Goal: Information Seeking & Learning: Find specific page/section

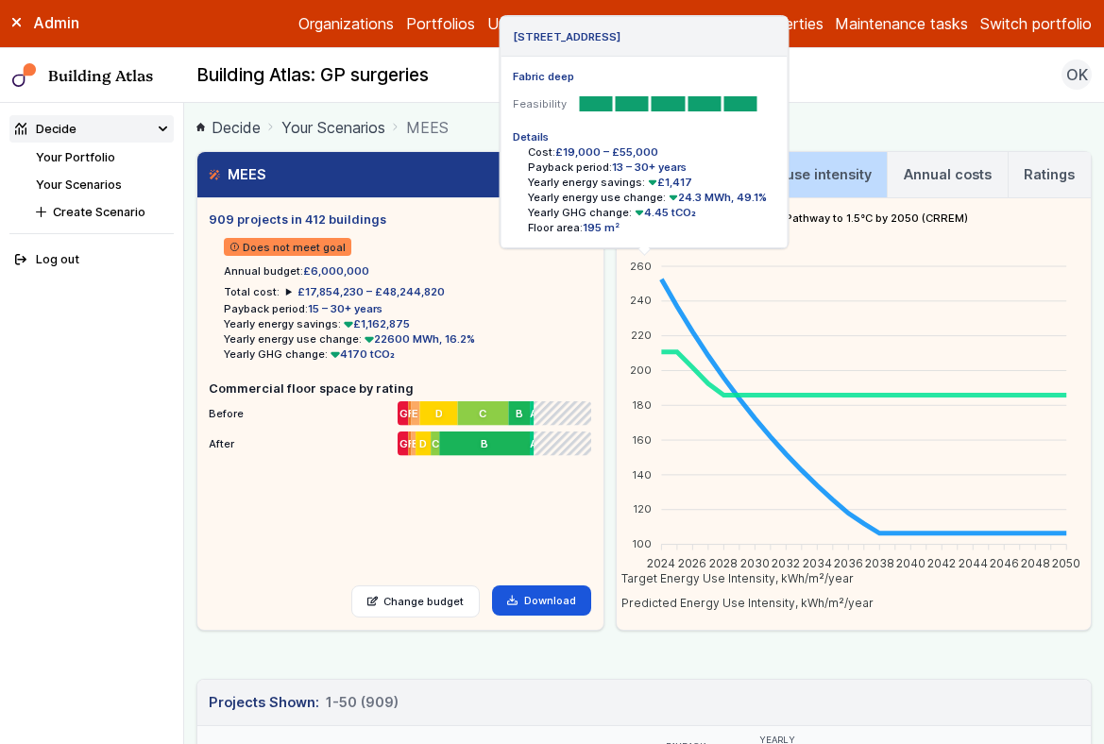
scroll to position [521, 0]
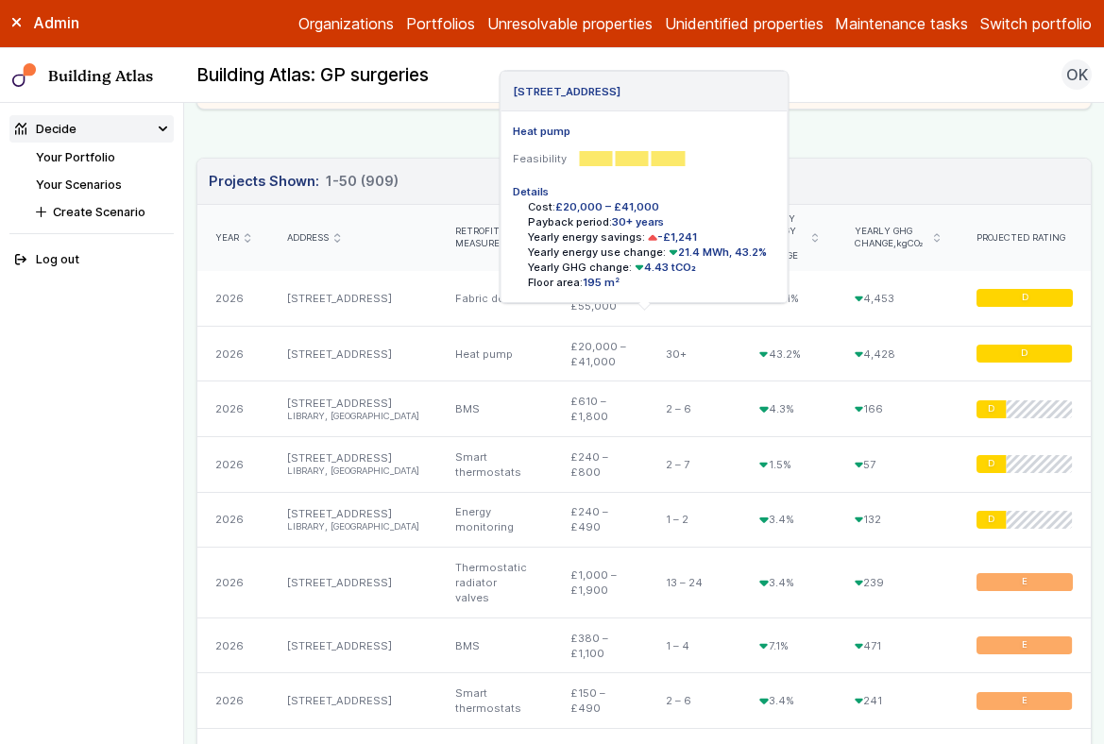
click at [343, 348] on link "24, WESTWOOD LANE" at bounding box center [339, 354] width 105 height 13
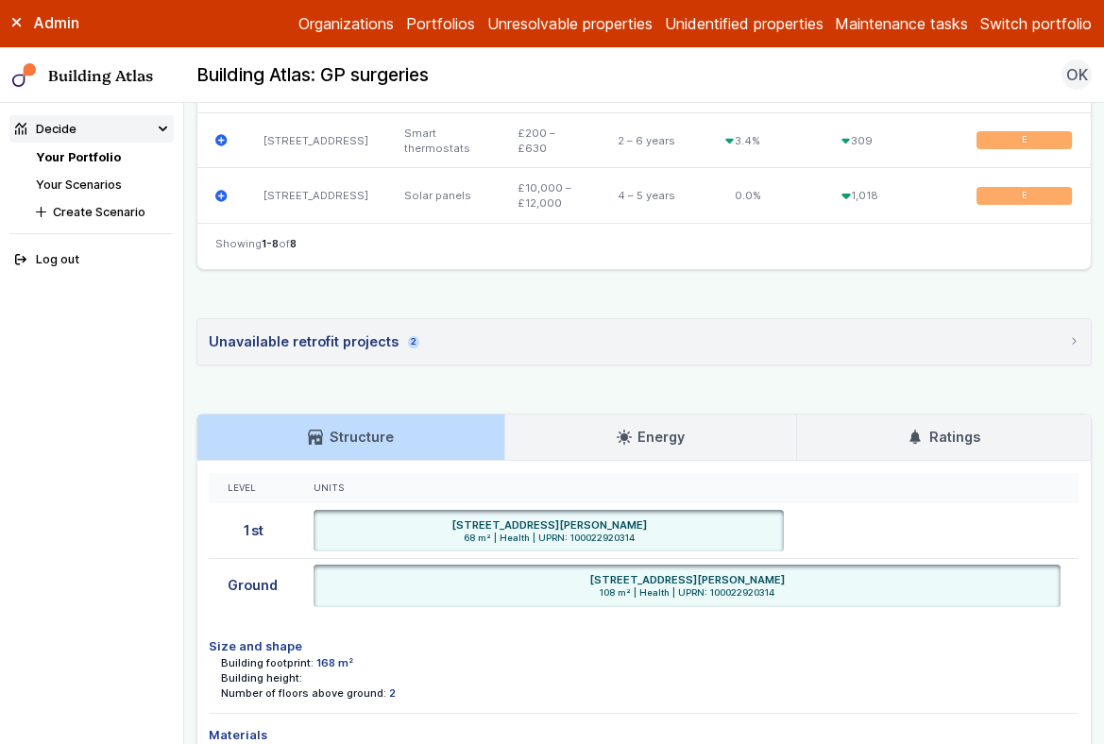
scroll to position [1213, 0]
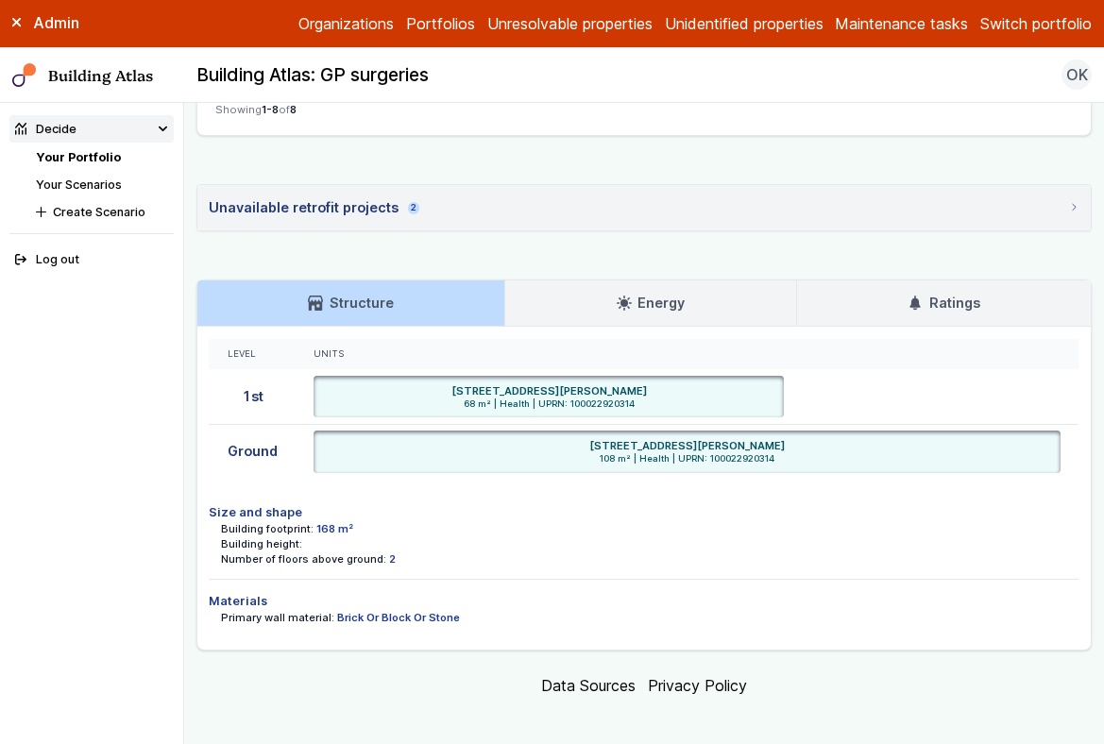
click at [405, 610] on dd "Brick Or Block Or Stone" at bounding box center [398, 617] width 123 height 15
copy main "Brick Or Block Or Stone"
click at [91, 159] on link "Your Portfolio" at bounding box center [78, 157] width 85 height 14
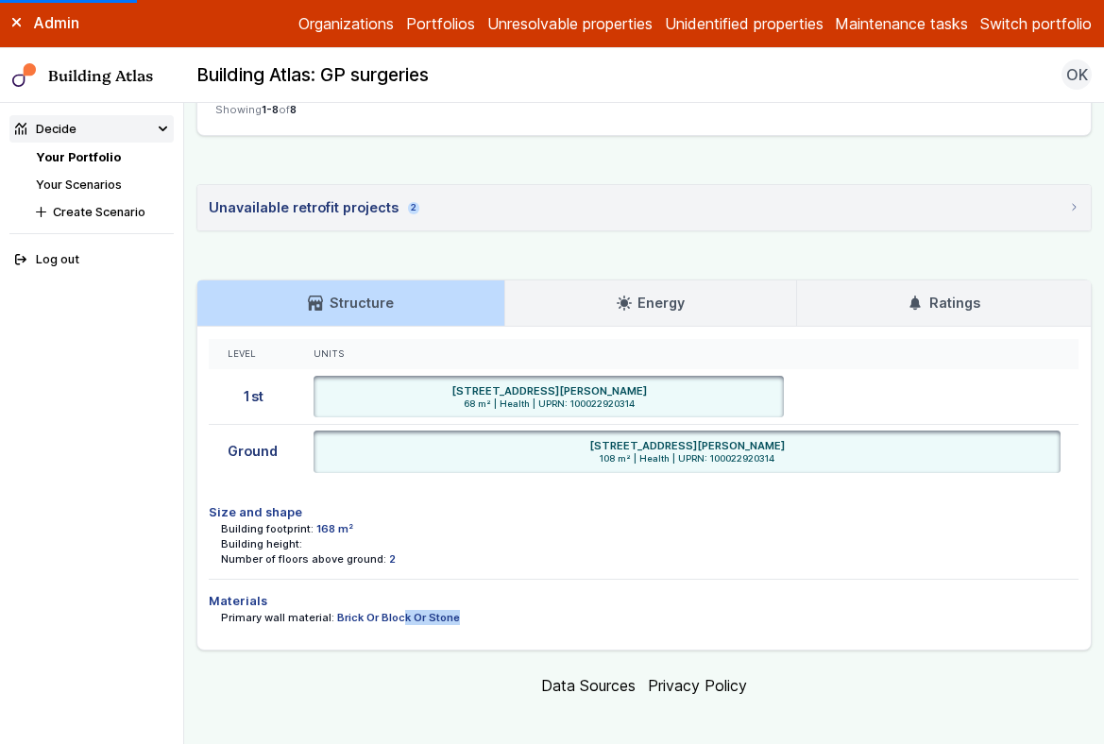
click at [1021, 17] on button "Switch portfolio" at bounding box center [1035, 23] width 111 height 23
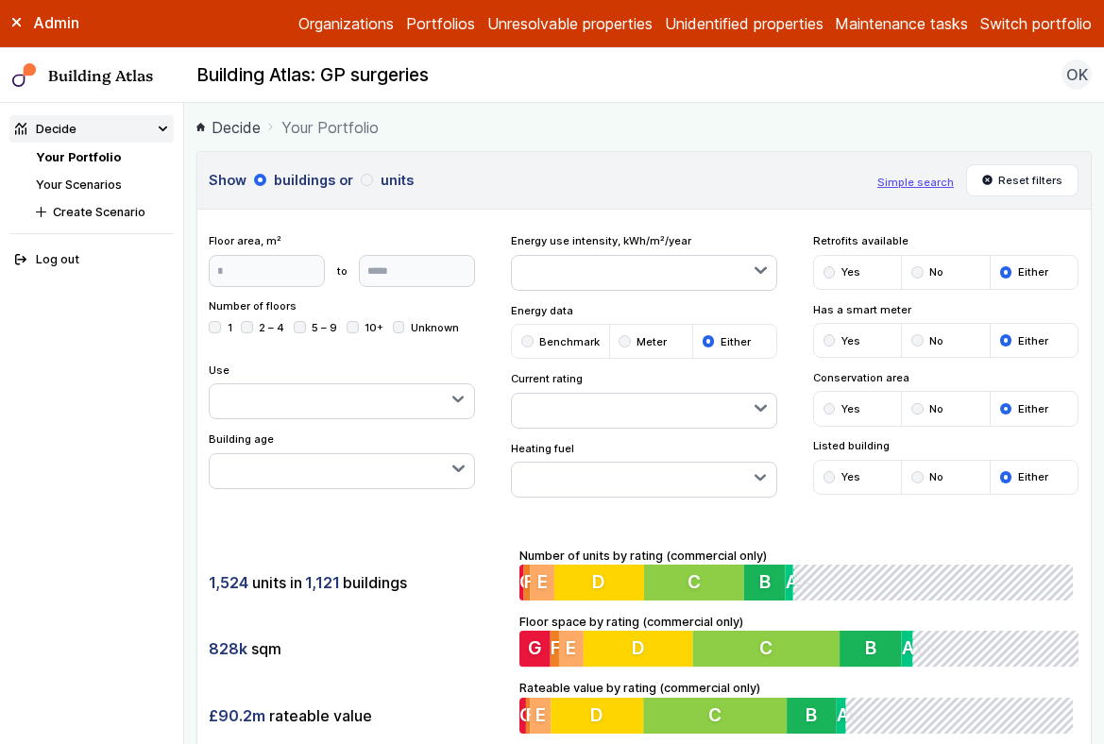
click at [103, 180] on link "Your Scenarios" at bounding box center [79, 185] width 86 height 14
click at [1018, 37] on div "Admin Organizations Portfolios Unresolvable properties Unidentified properties …" at bounding box center [552, 24] width 1104 height 48
click at [1024, 19] on button "Switch portfolio" at bounding box center [1035, 23] width 111 height 23
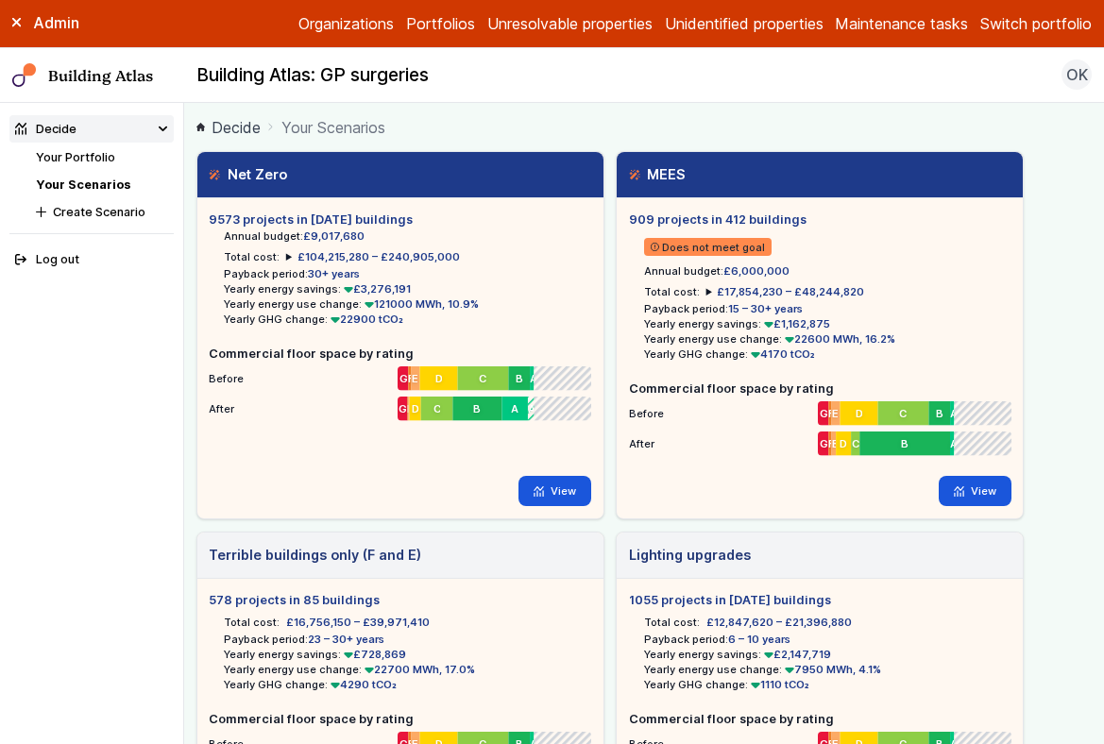
click at [1039, 26] on button "Switch portfolio" at bounding box center [1035, 23] width 111 height 23
click at [0, 0] on button "EG Analysis" at bounding box center [0, 0] width 0 height 0
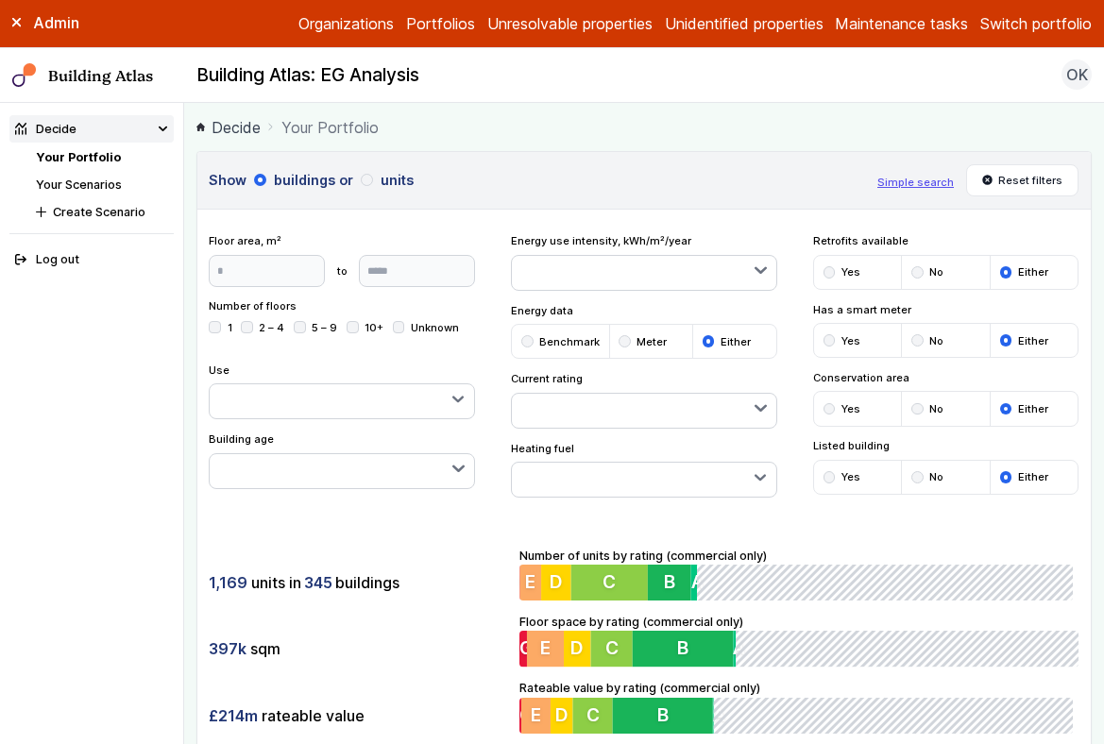
click at [99, 180] on link "Your Scenarios" at bounding box center [79, 185] width 86 height 14
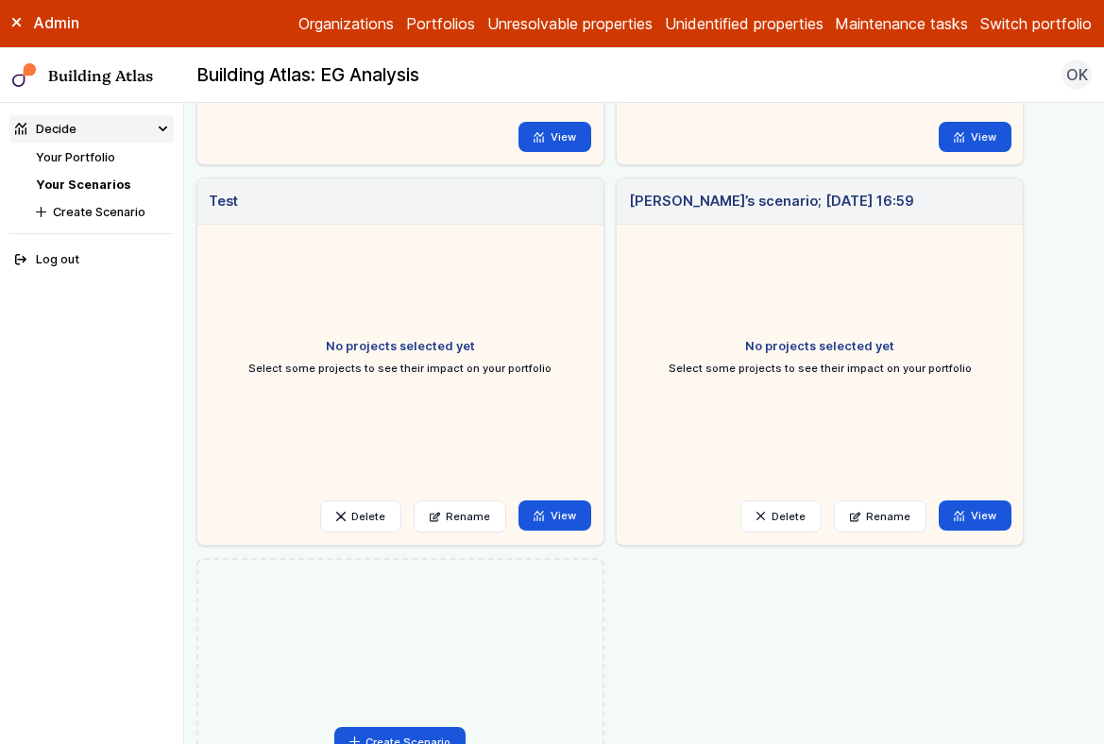
scroll to position [360, 0]
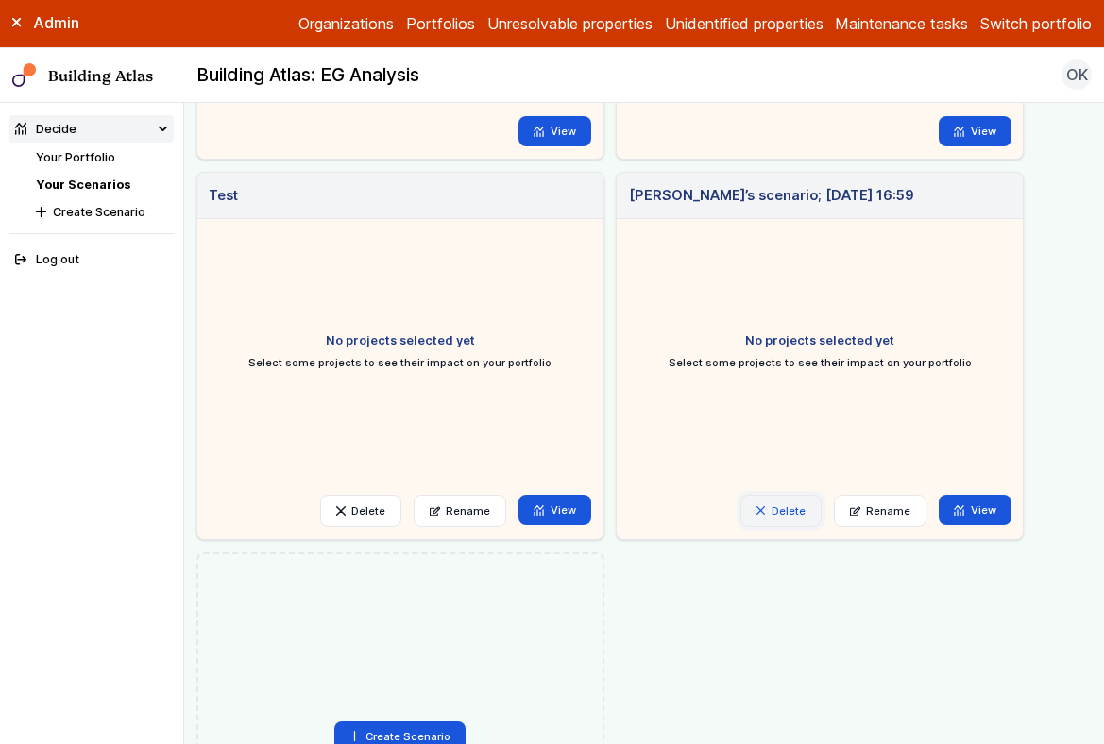
click at [796, 508] on button "Delete" at bounding box center [780, 511] width 81 height 32
click at [0, 0] on button "Delete" at bounding box center [0, 0] width 0 height 0
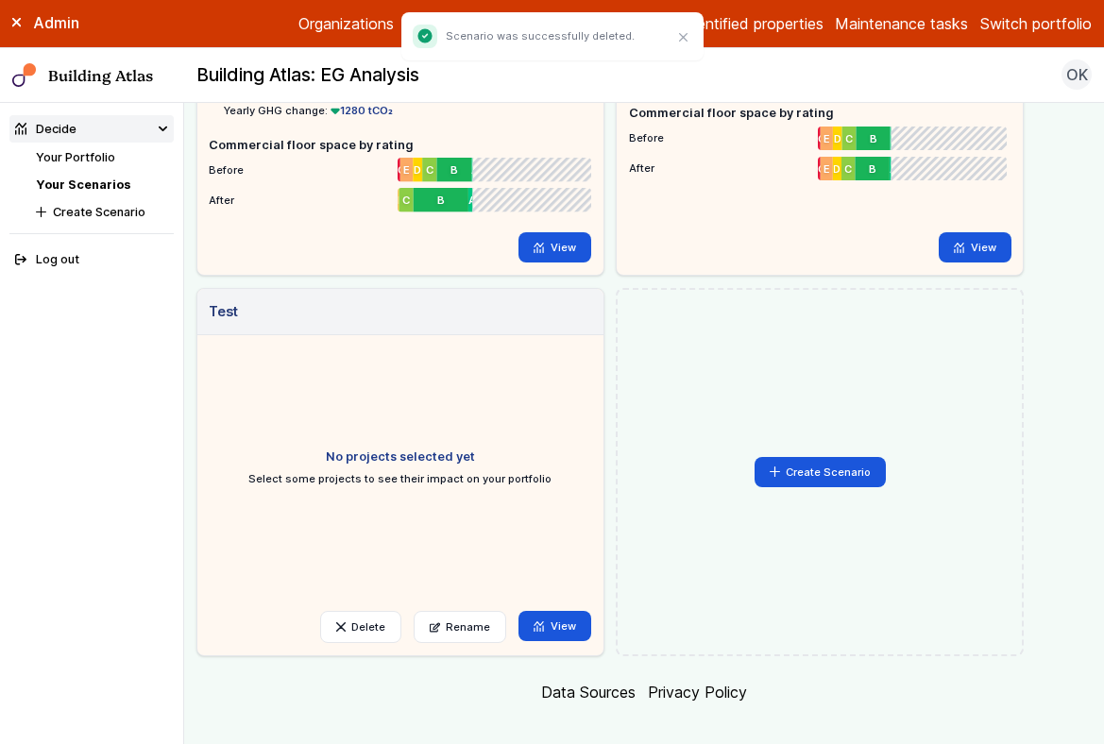
scroll to position [263, 0]
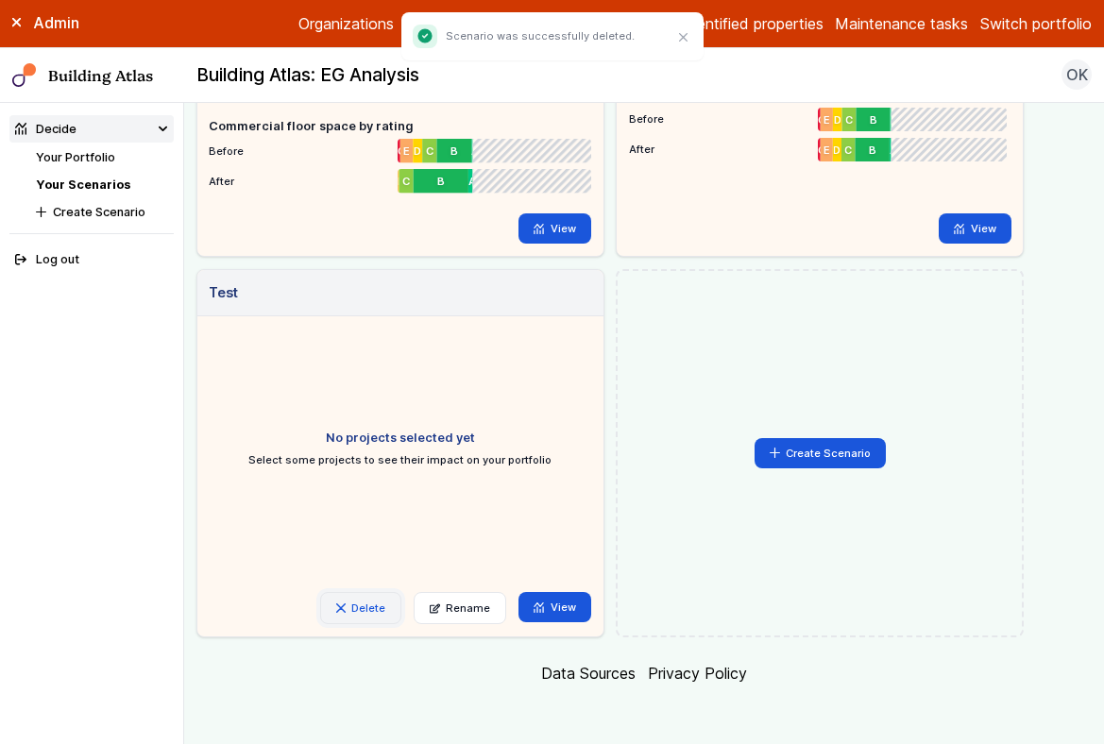
click at [365, 616] on button "Delete" at bounding box center [360, 608] width 81 height 32
click at [0, 0] on button "Delete" at bounding box center [0, 0] width 0 height 0
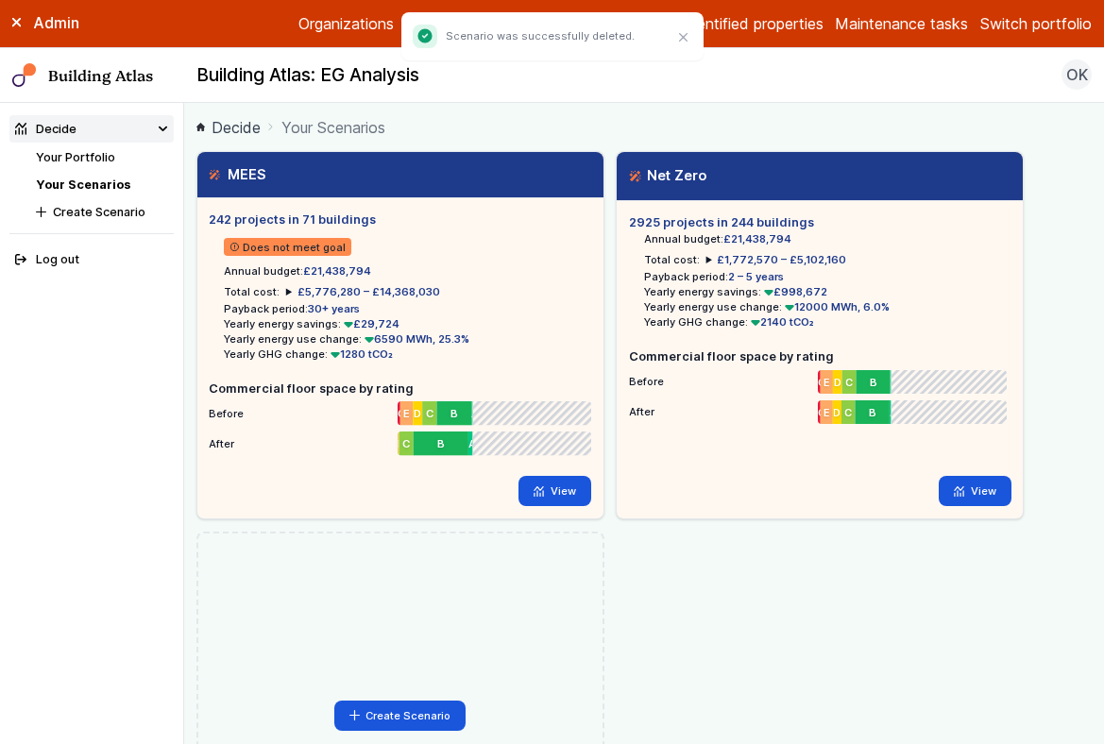
click at [110, 160] on link "Your Portfolio" at bounding box center [75, 157] width 79 height 14
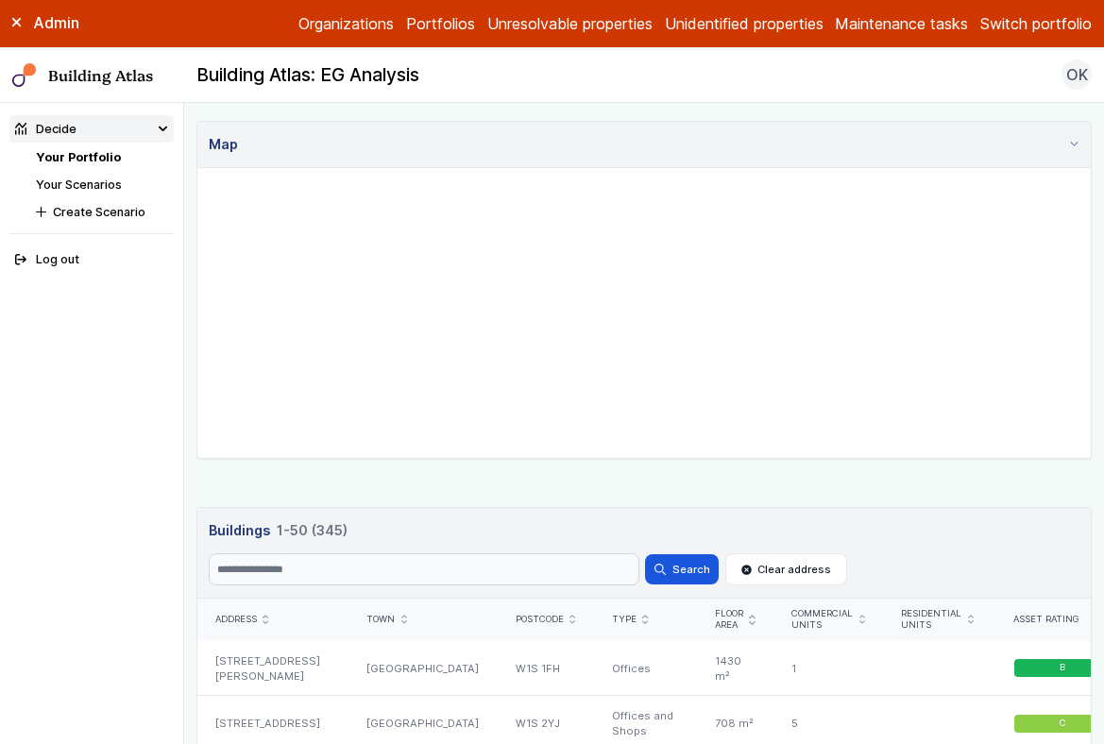
scroll to position [842, 0]
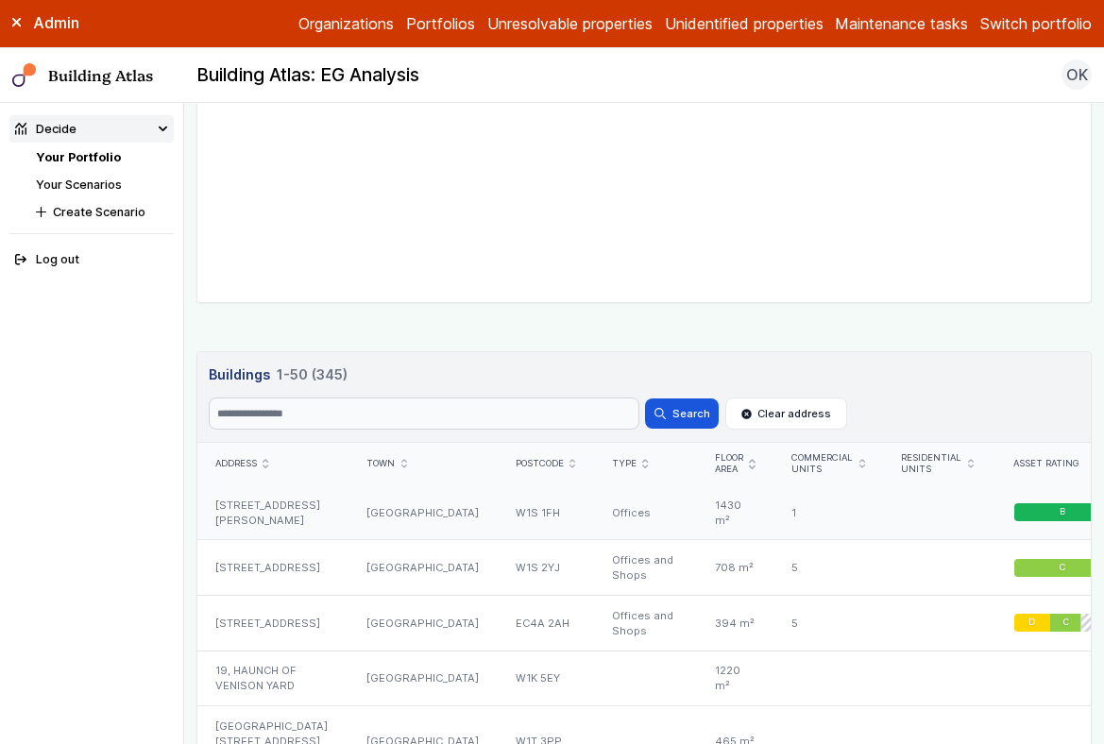
click at [497, 522] on div "W1S 1FH" at bounding box center [545, 512] width 96 height 55
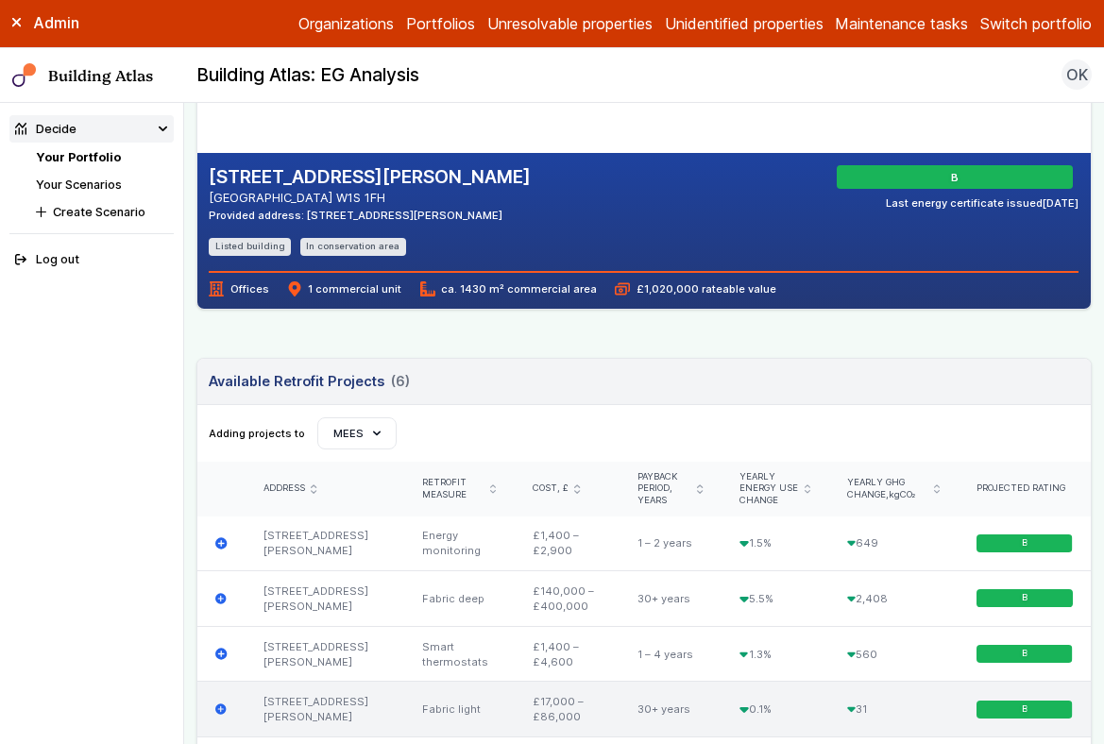
scroll to position [381, 0]
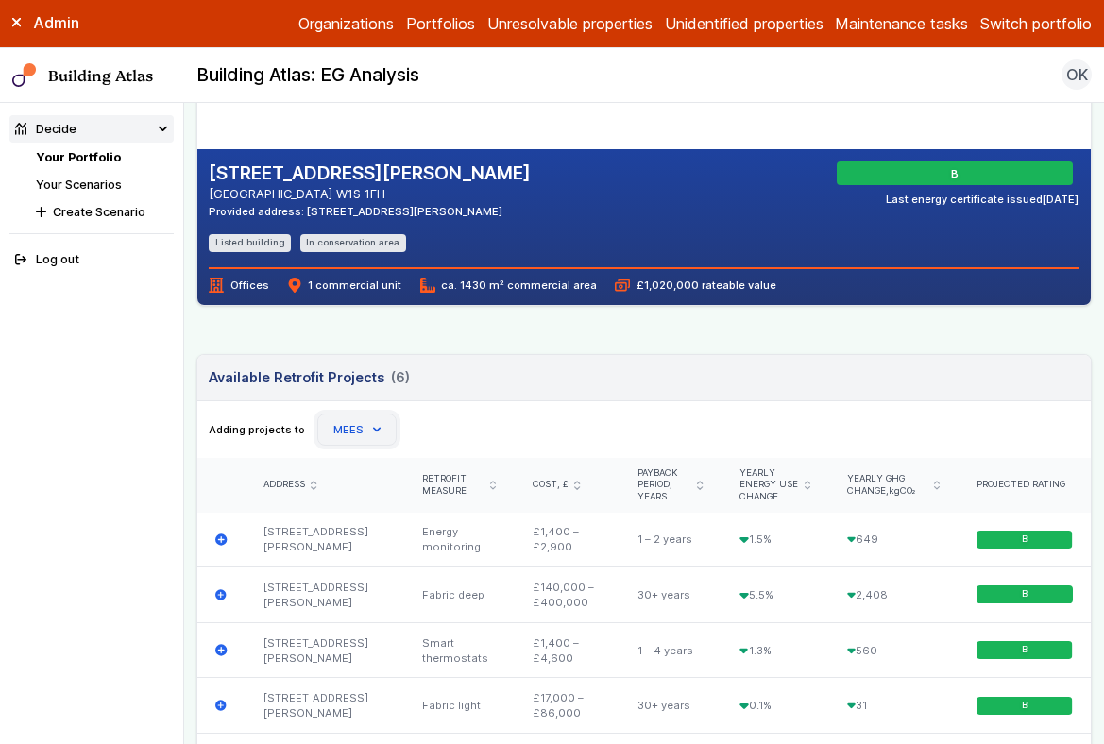
click at [368, 434] on button "MEES" at bounding box center [356, 430] width 79 height 32
click at [1012, 30] on button "Switch portfolio" at bounding box center [1035, 23] width 111 height 23
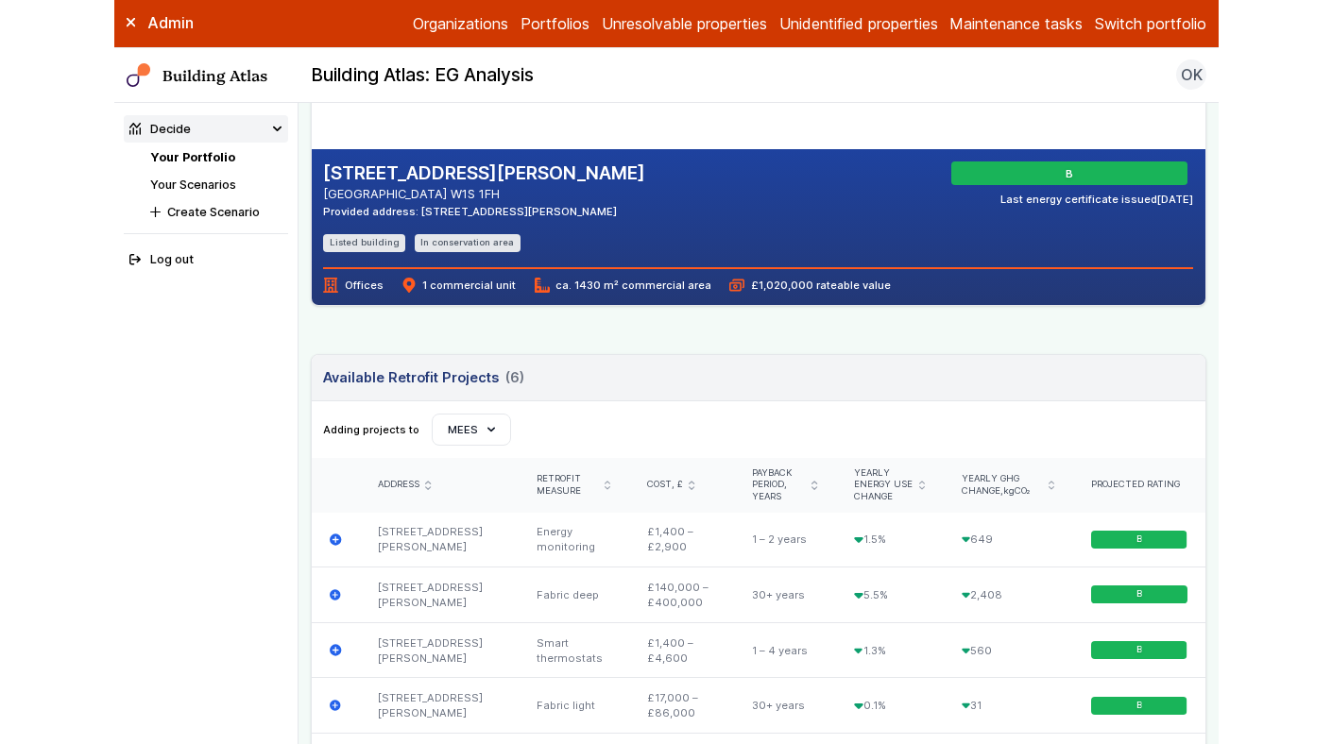
scroll to position [233, 0]
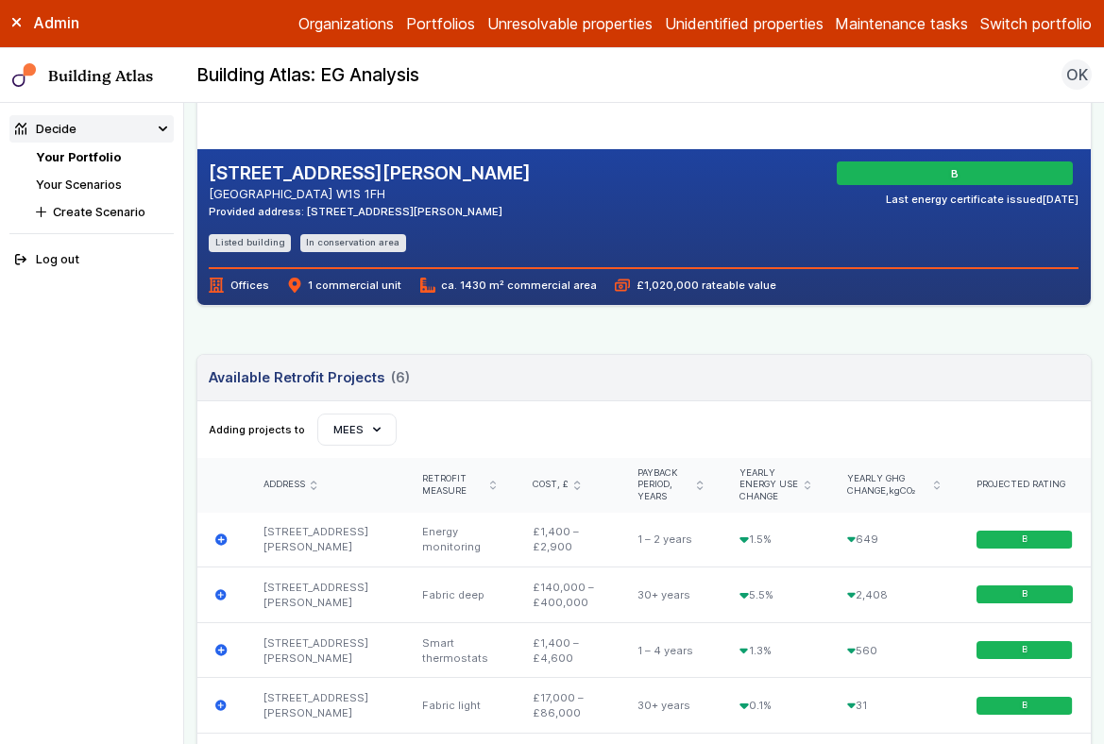
click at [0, 0] on button "E.ON Schools [GEOGRAPHIC_DATA]" at bounding box center [0, 0] width 0 height 0
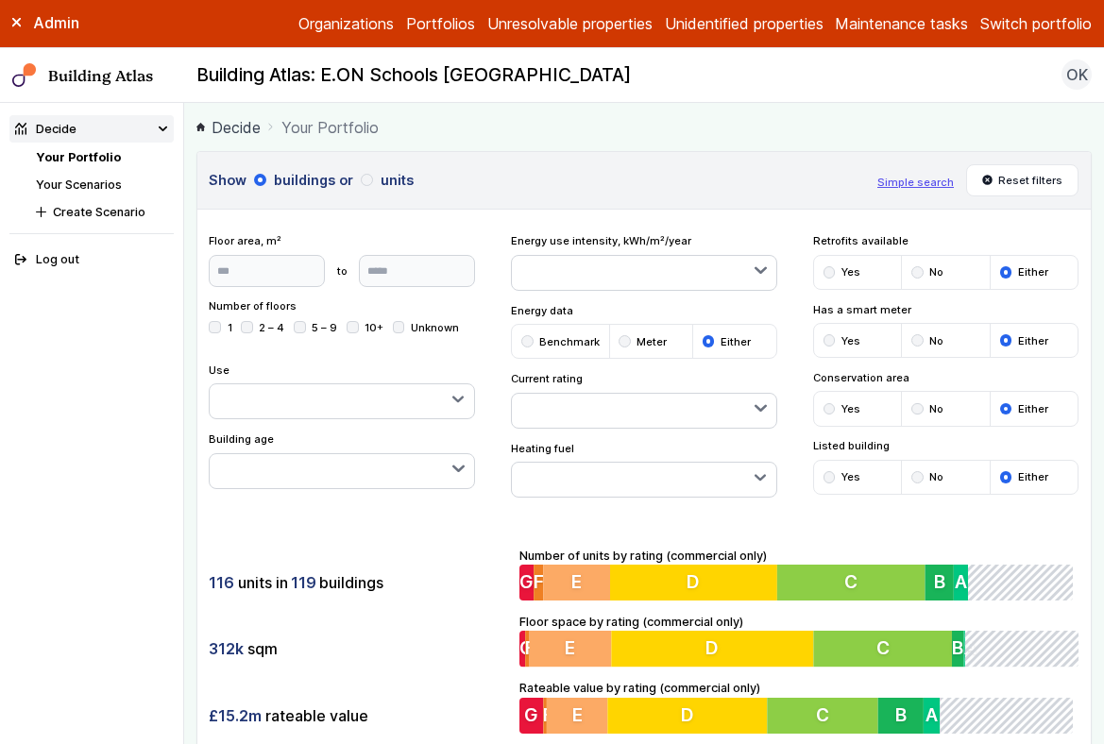
click at [922, 270] on div "submit" at bounding box center [917, 272] width 12 height 12
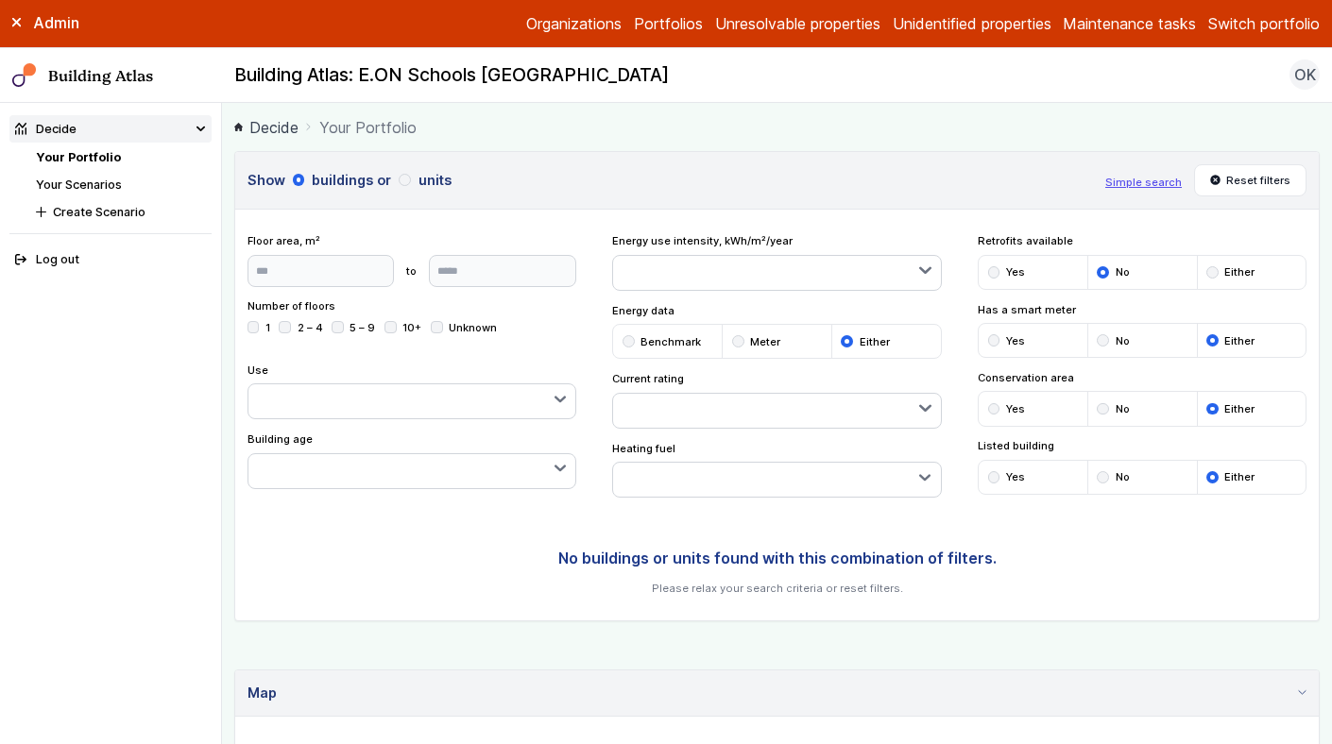
click at [998, 274] on div "submit" at bounding box center [994, 272] width 12 height 12
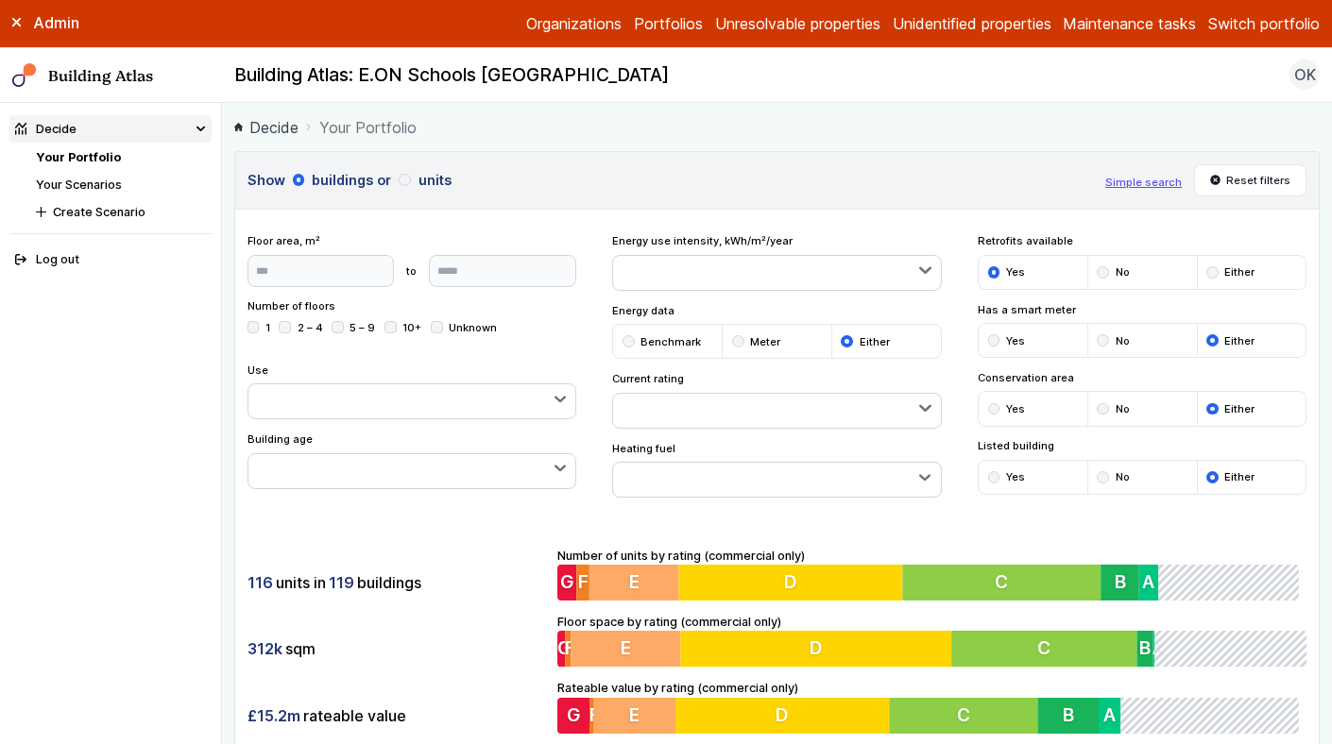
click at [1103, 270] on div "submit" at bounding box center [1103, 272] width 12 height 12
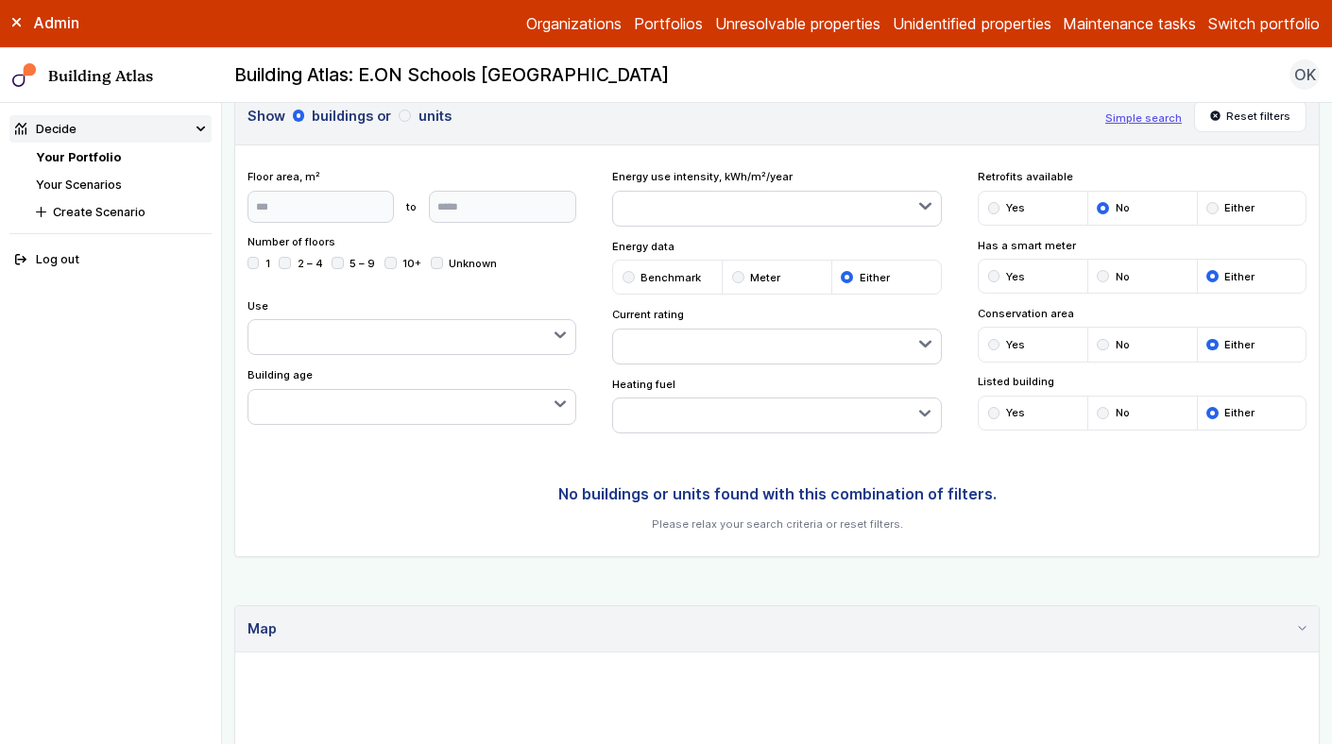
scroll to position [66, 0]
click at [404, 116] on div "submit" at bounding box center [405, 114] width 12 height 12
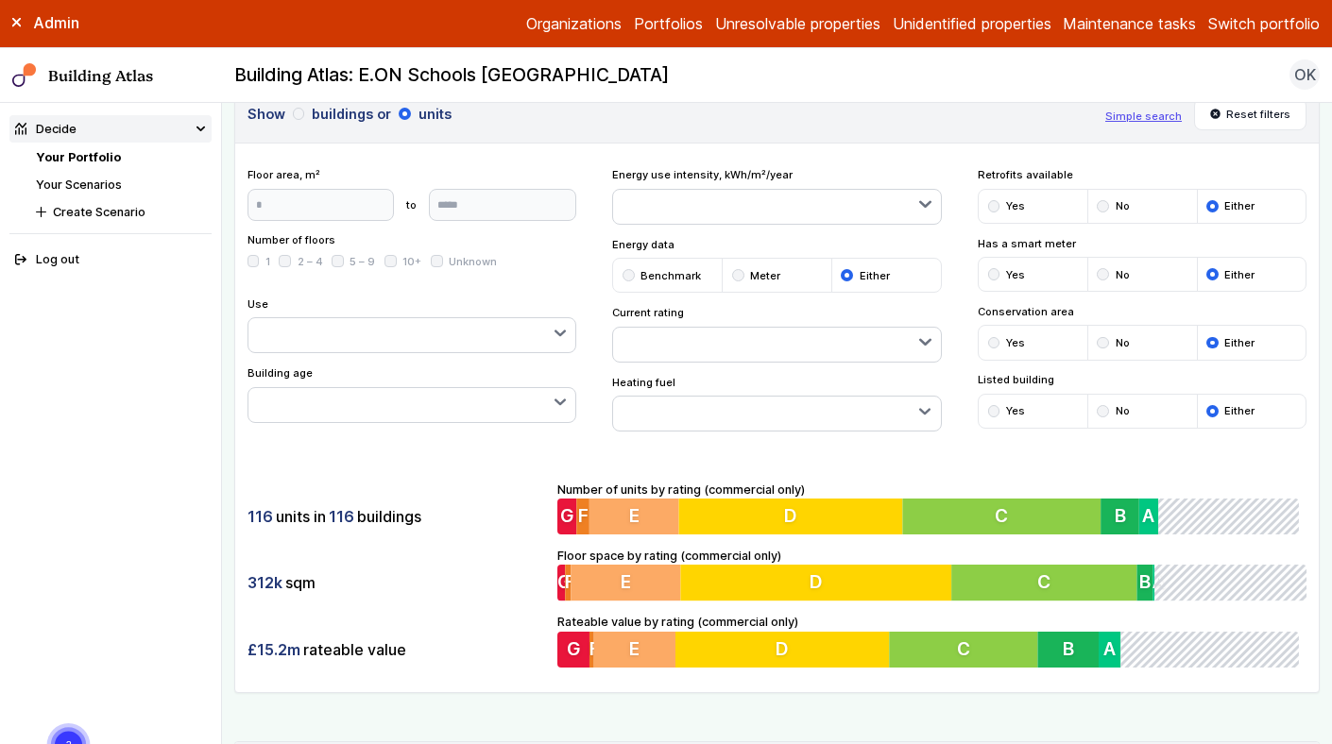
click at [994, 204] on div "submit" at bounding box center [994, 206] width 12 height 12
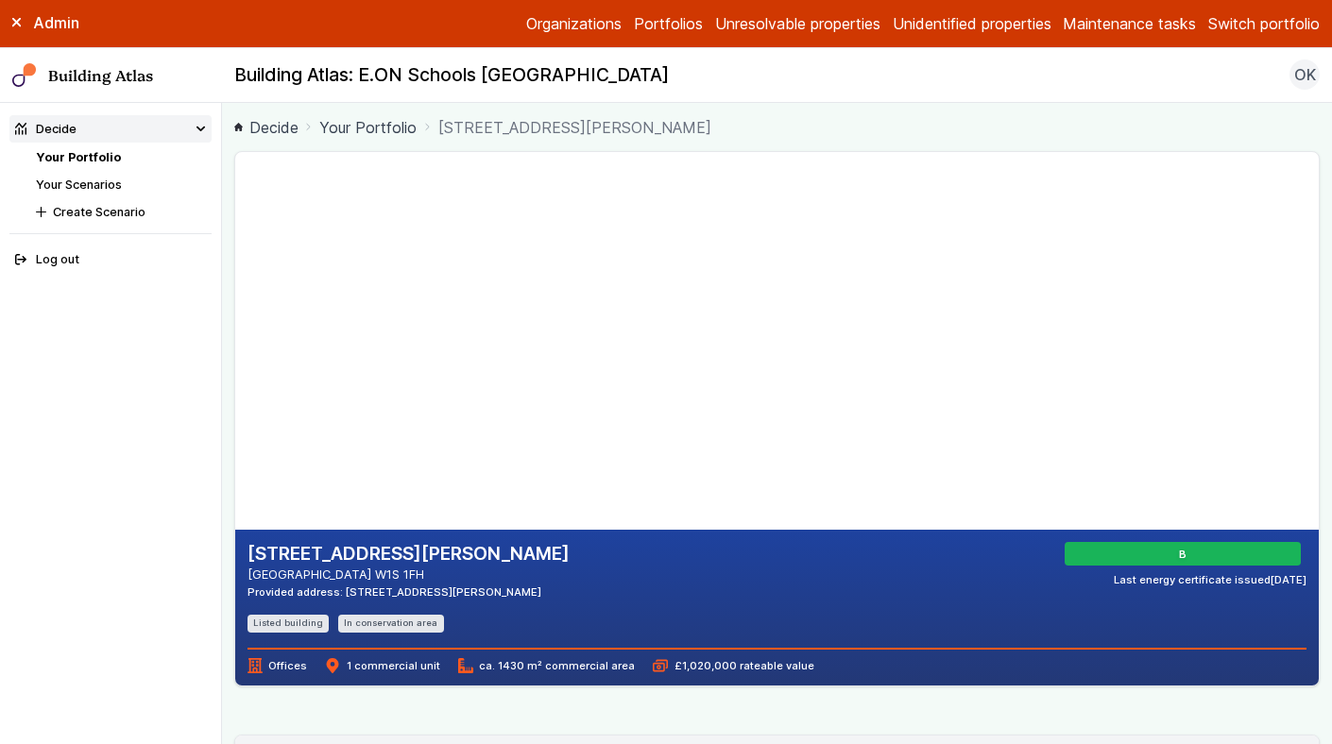
click at [90, 156] on link "Your Portfolio" at bounding box center [78, 157] width 85 height 14
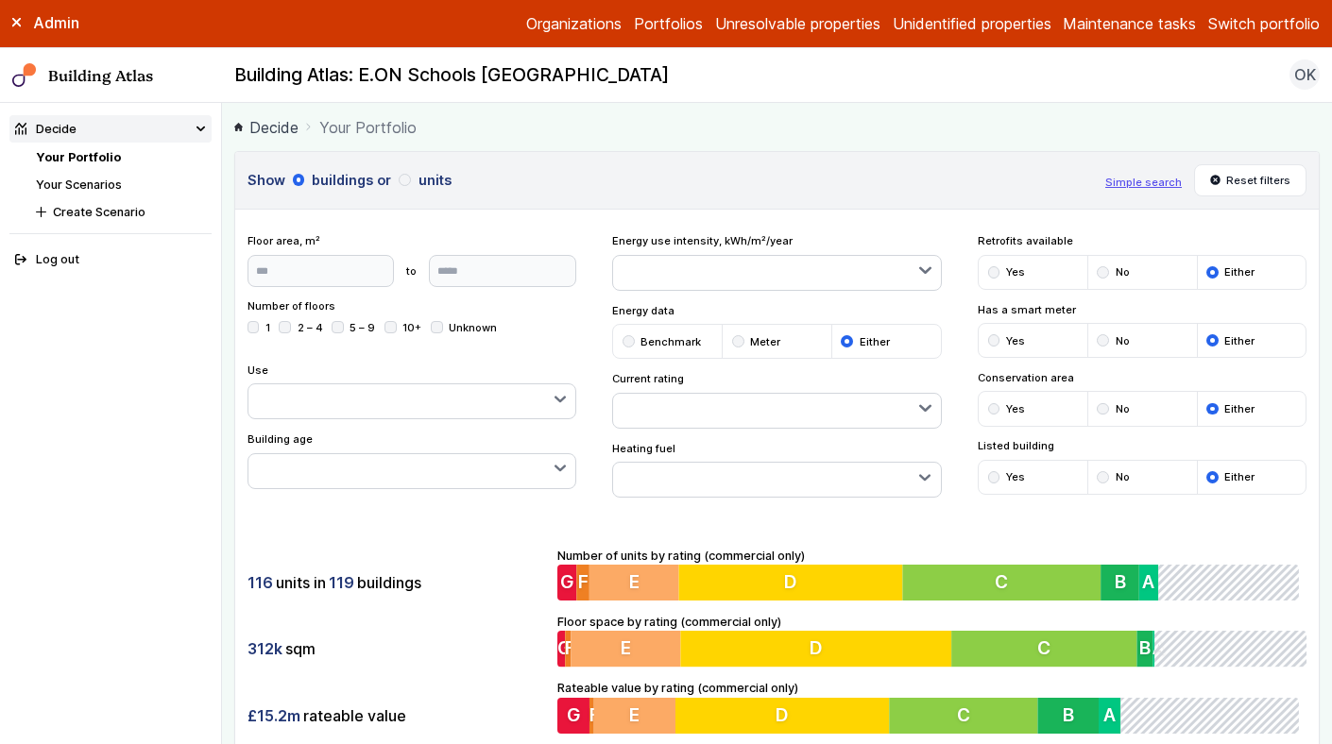
click at [402, 184] on div "submit" at bounding box center [405, 180] width 12 height 12
click at [1107, 274] on div "submit" at bounding box center [1103, 272] width 12 height 12
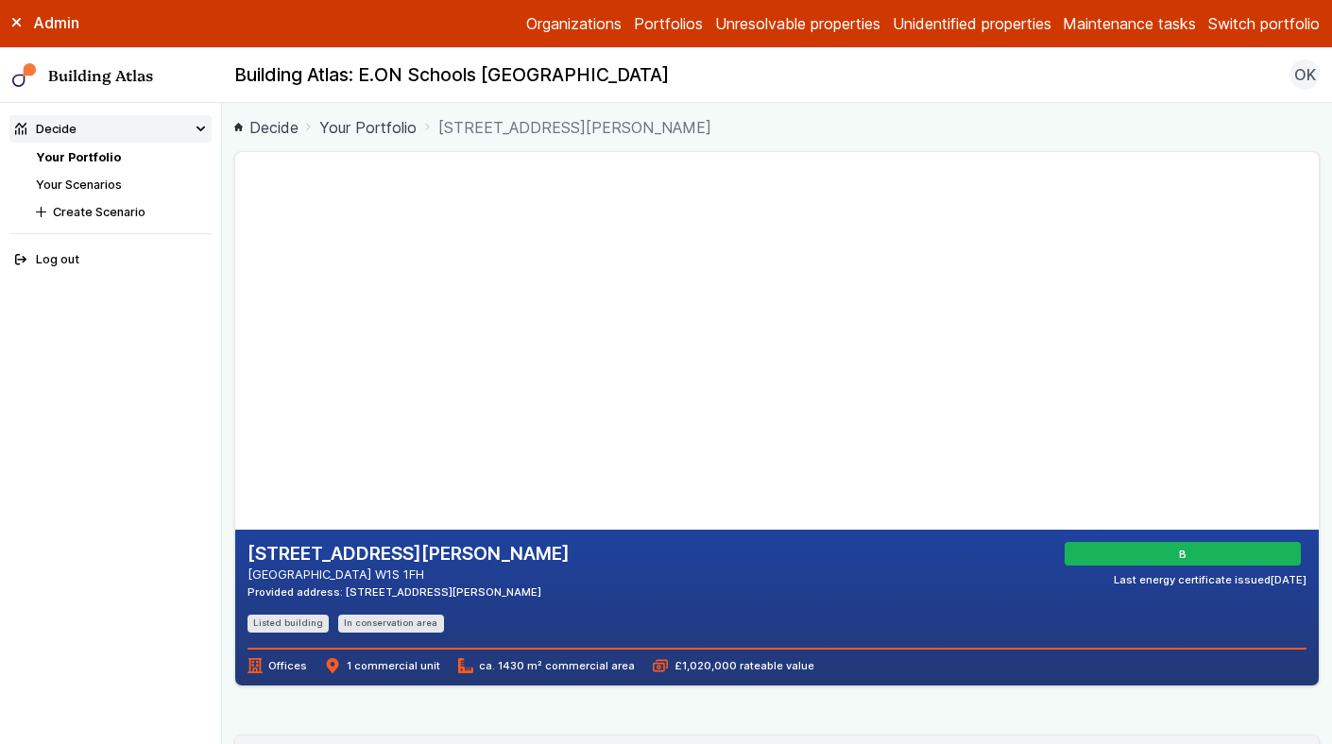
click at [73, 162] on link "Your Portfolio" at bounding box center [78, 157] width 85 height 14
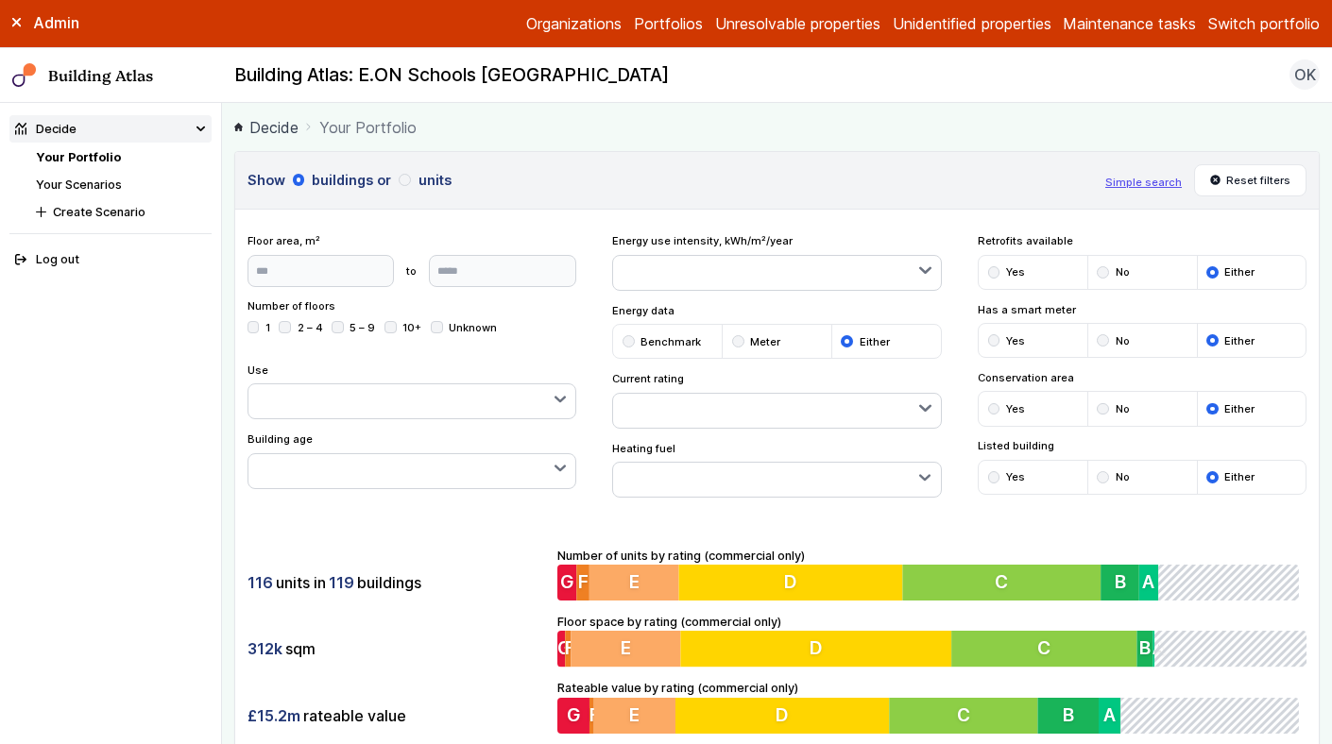
click at [659, 274] on button "button" at bounding box center [776, 273] width 327 height 34
click at [404, 181] on div "submit" at bounding box center [405, 180] width 12 height 12
click at [639, 268] on button "button" at bounding box center [776, 273] width 327 height 34
click at [0, 0] on button "Under 50" at bounding box center [0, 0] width 0 height 0
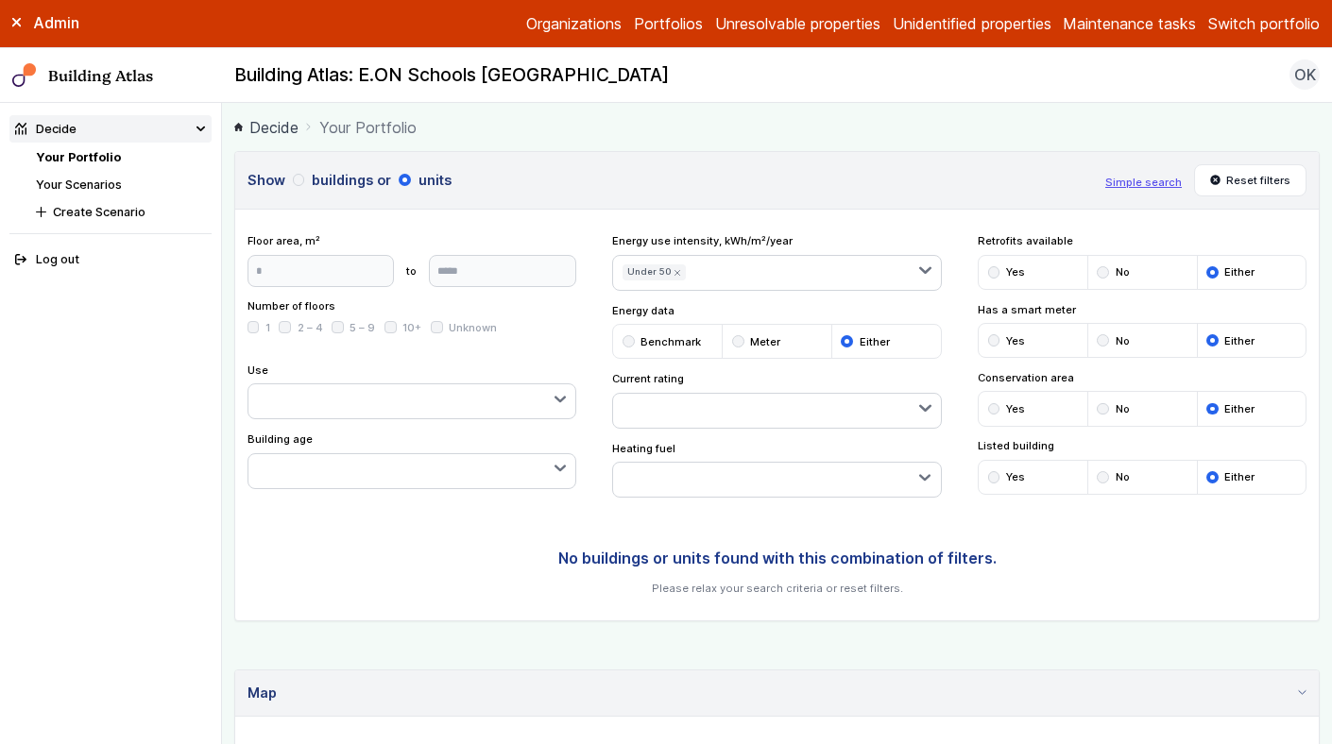
click at [0, 0] on button "Under 50" at bounding box center [0, 0] width 0 height 0
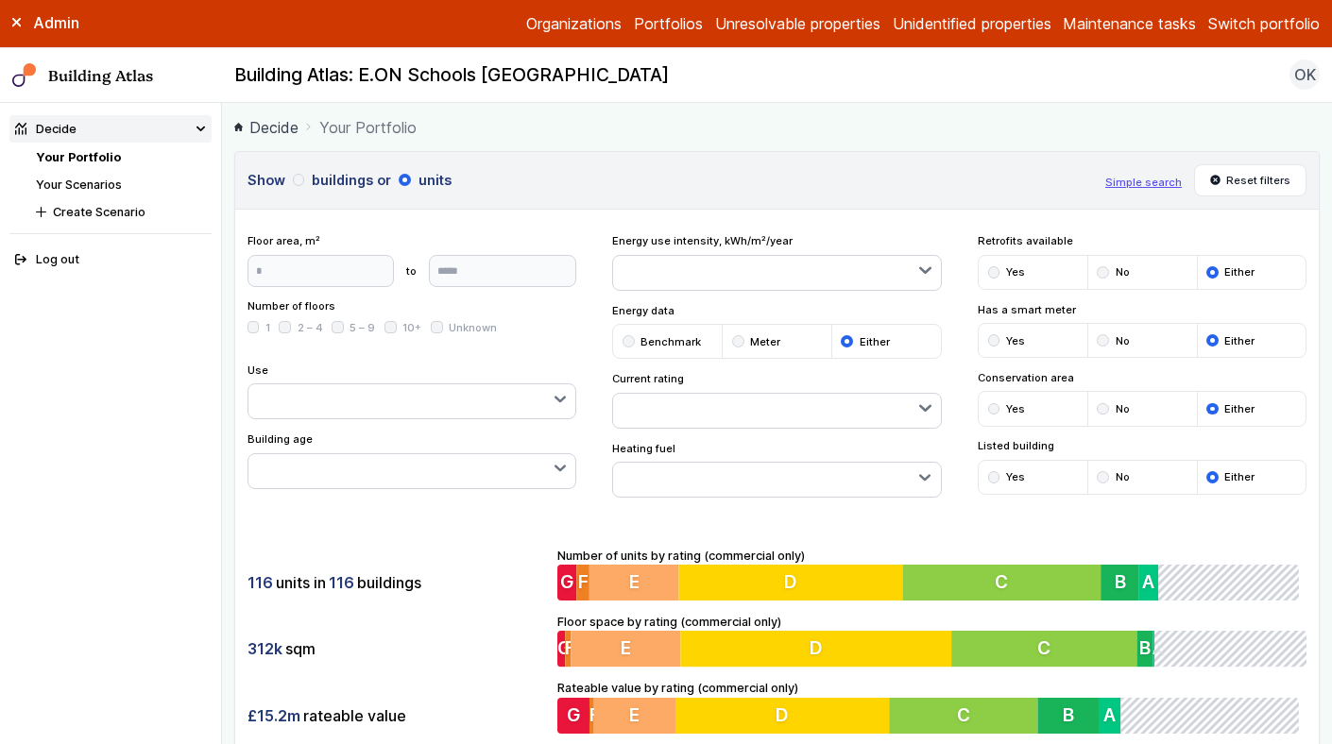
click at [0, 0] on button "201 – 250" at bounding box center [0, 0] width 0 height 0
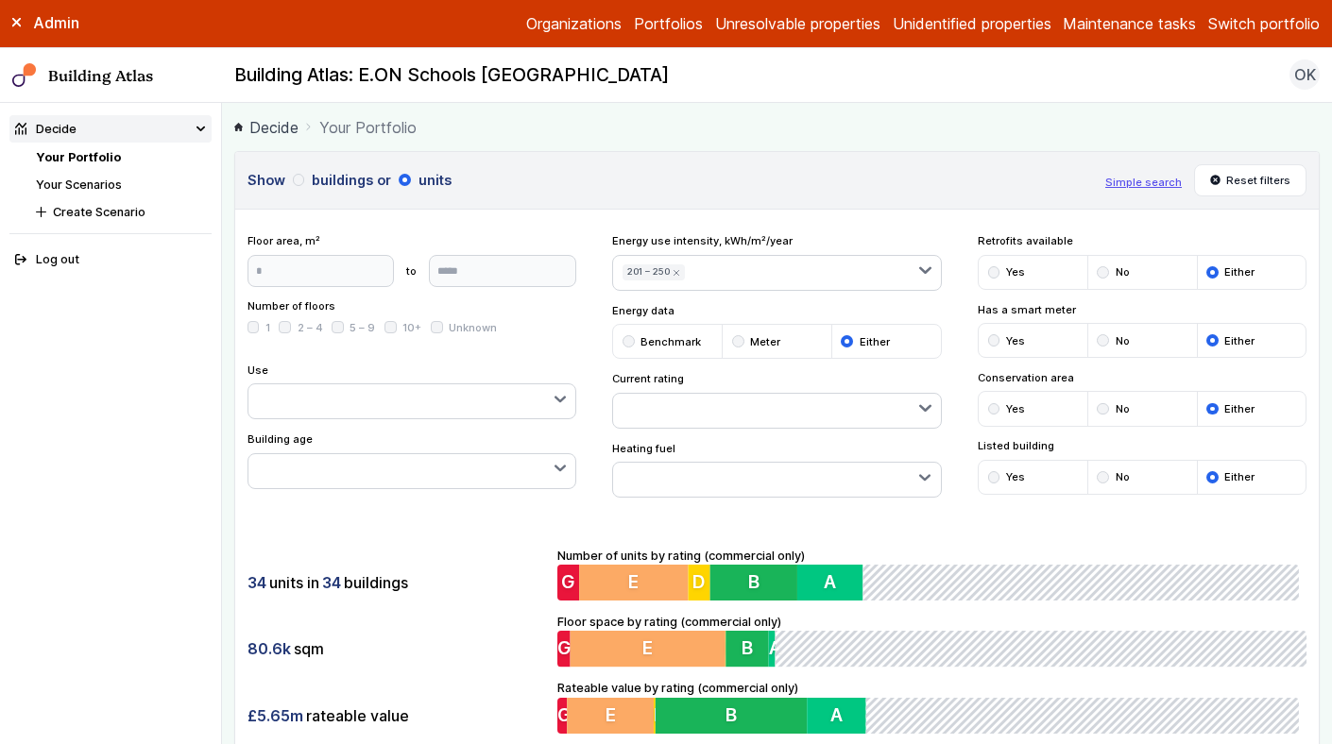
click at [0, 0] on div "submit" at bounding box center [0, 0] width 0 height 0
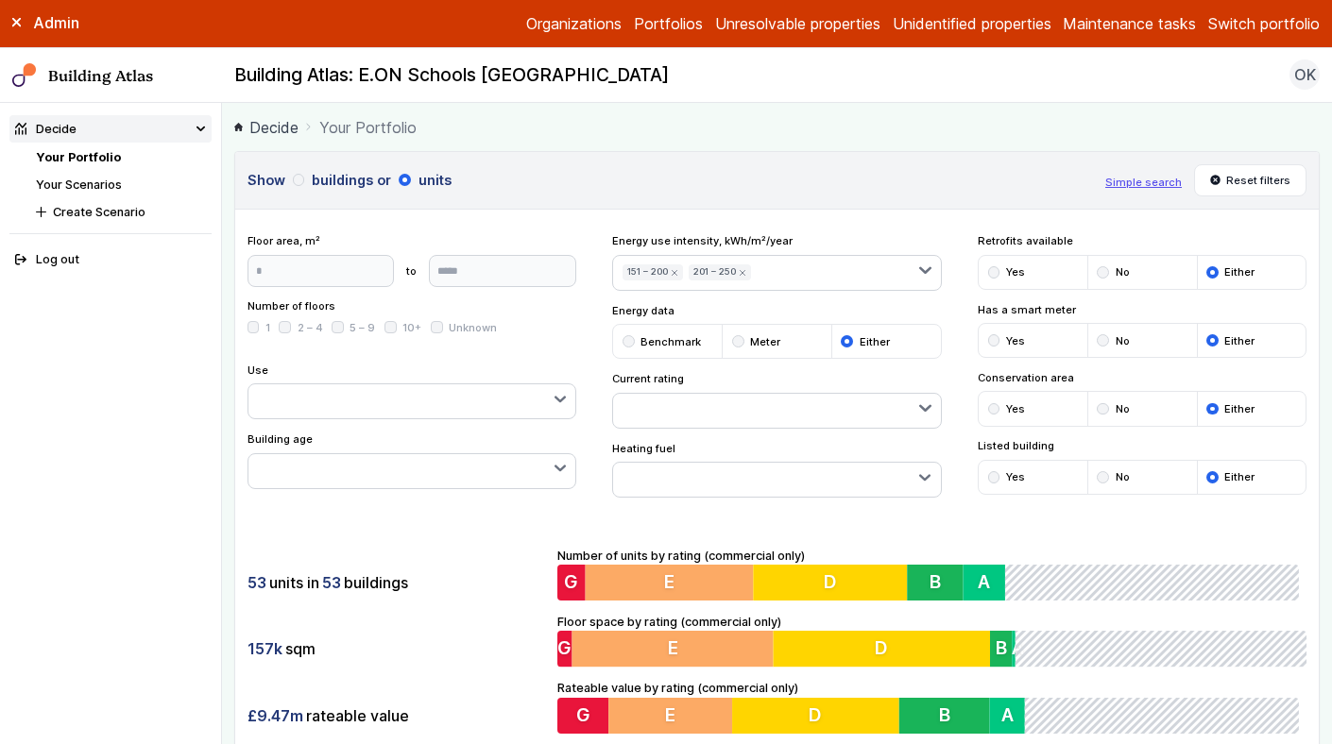
click at [0, 0] on div "submit" at bounding box center [0, 0] width 0 height 0
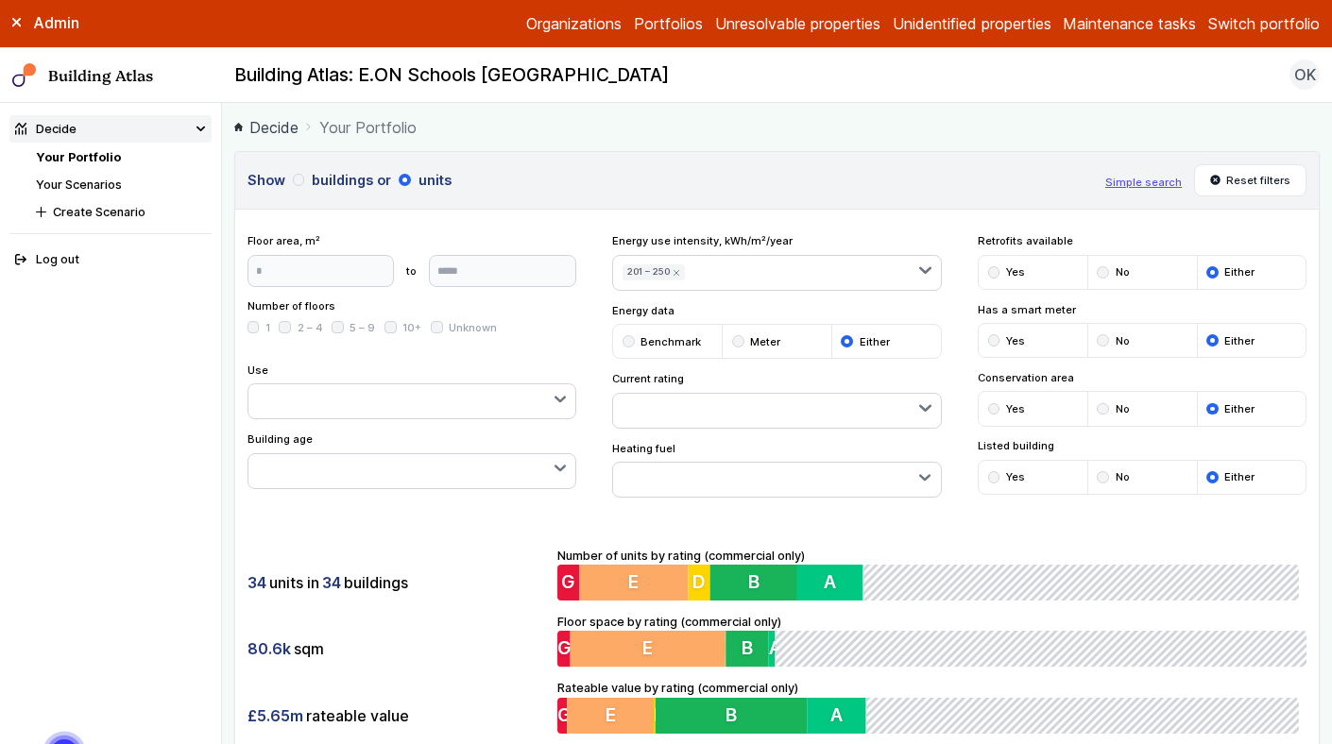
click at [0, 0] on div "submit" at bounding box center [0, 0] width 0 height 0
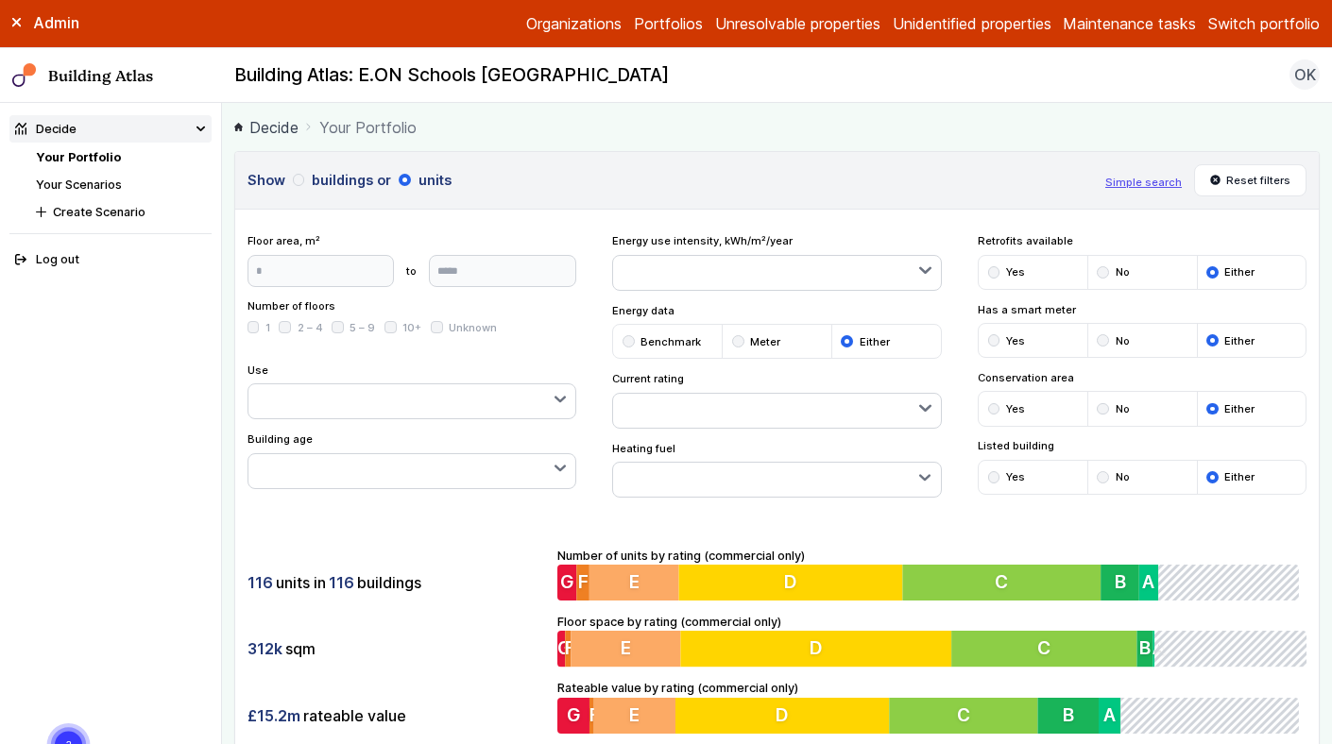
click at [995, 340] on div "submit" at bounding box center [994, 340] width 12 height 12
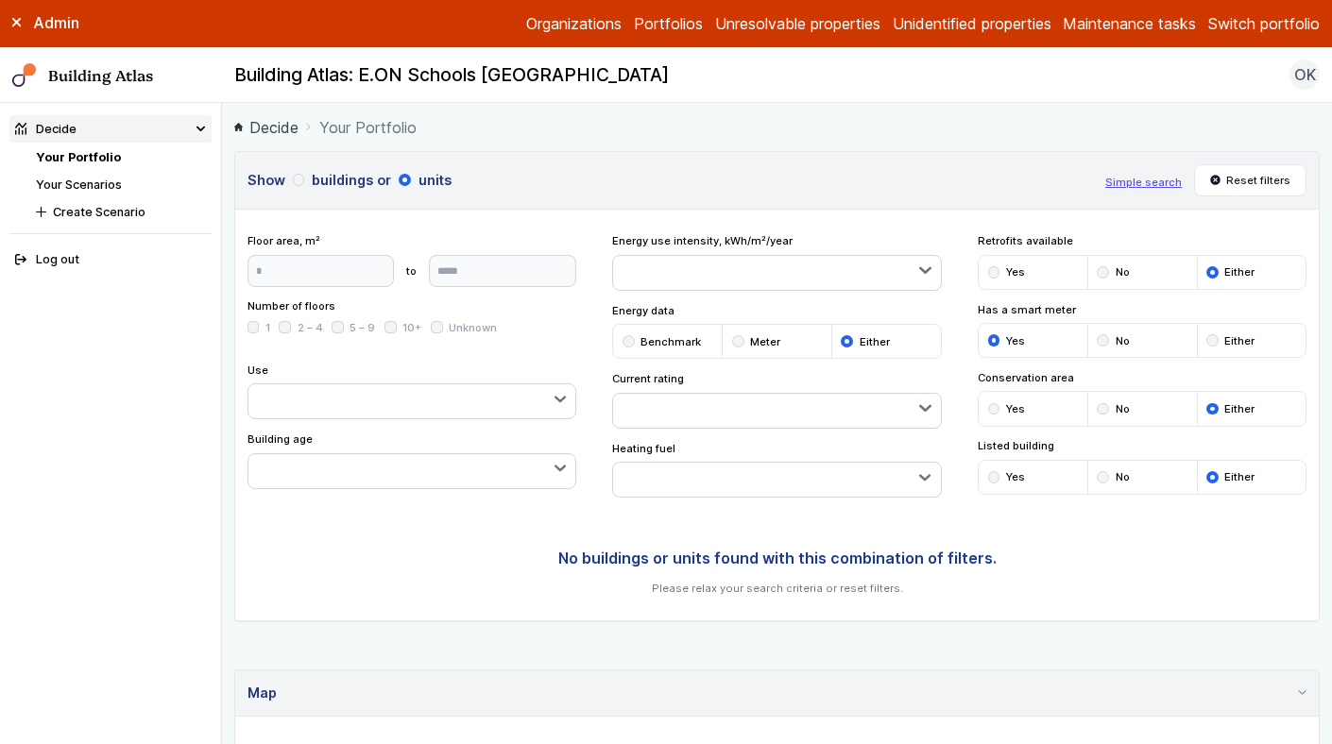
click at [1101, 338] on div "submit" at bounding box center [1103, 340] width 12 height 12
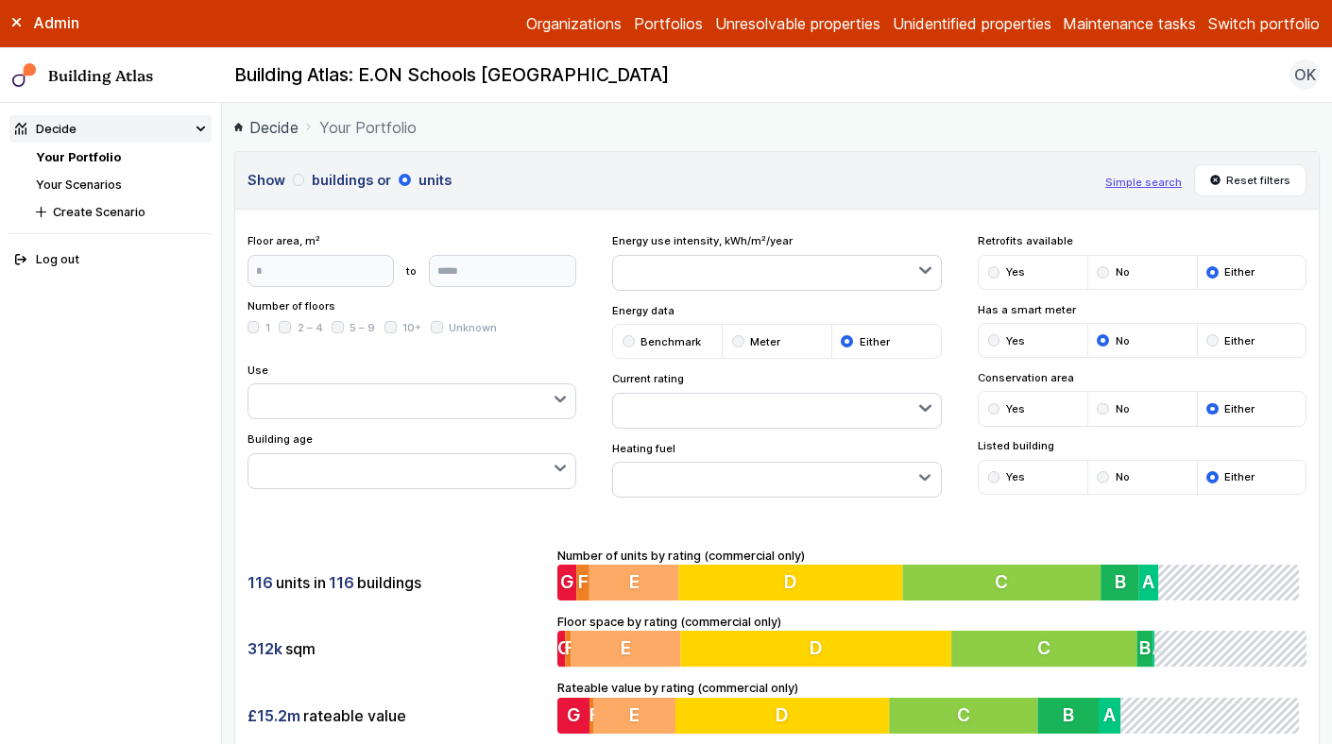
click at [1216, 338] on div "submit" at bounding box center [1212, 340] width 12 height 12
click at [737, 342] on div "submit" at bounding box center [738, 341] width 12 height 12
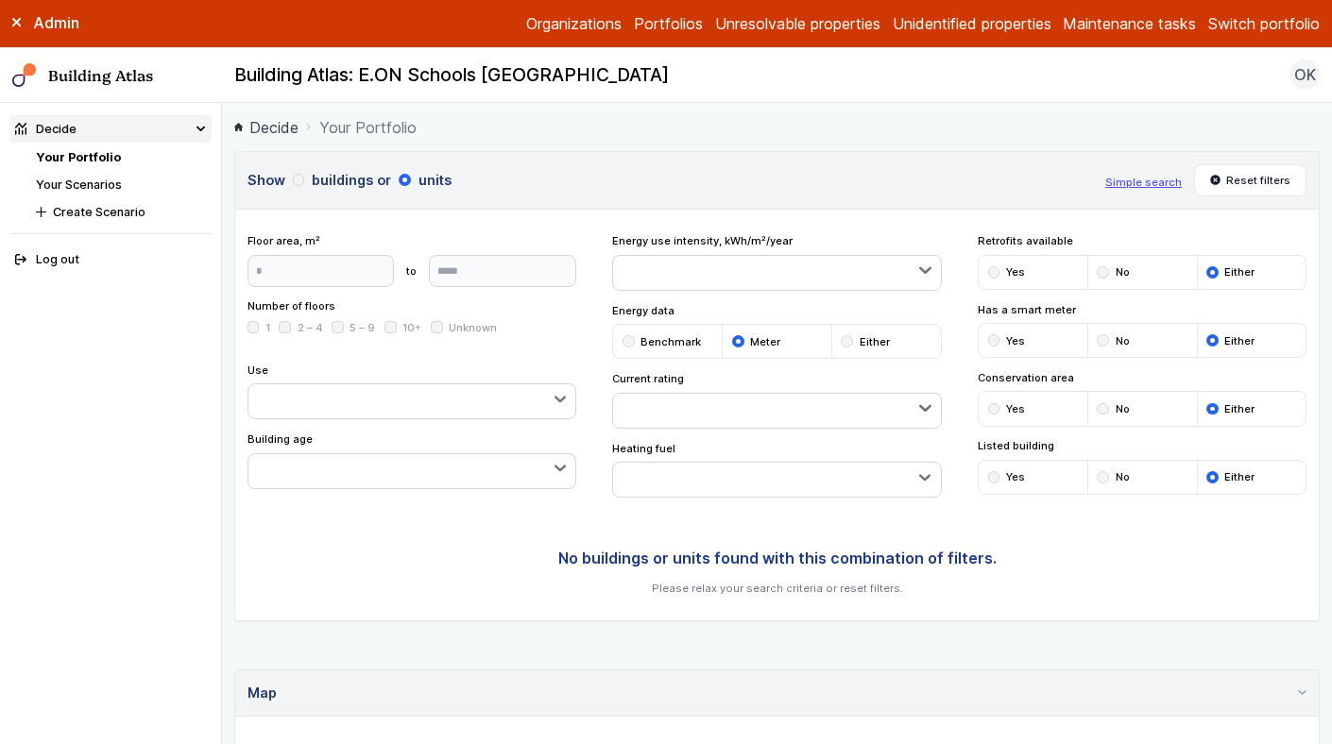
click at [632, 339] on div "submit" at bounding box center [628, 341] width 12 height 12
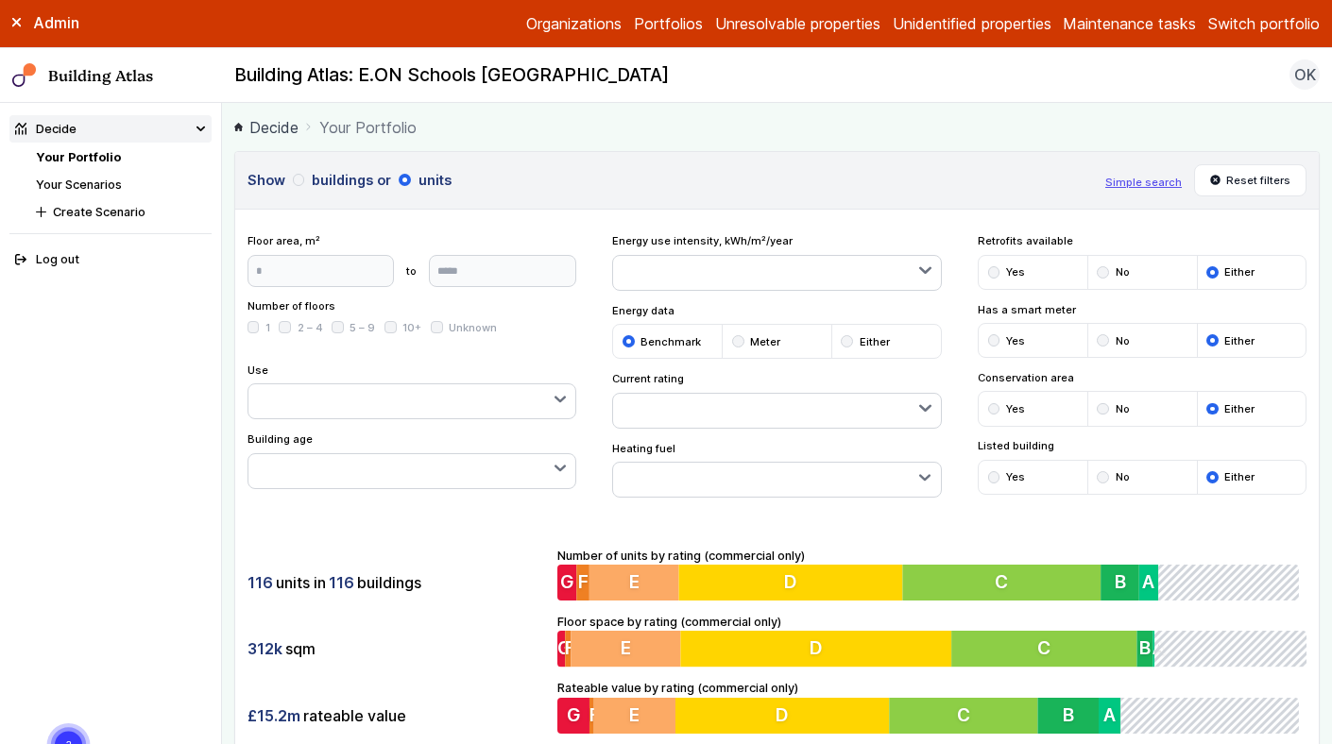
click at [460, 395] on button "button" at bounding box center [411, 401] width 327 height 34
click at [0, 0] on button "Factories" at bounding box center [0, 0] width 0 height 0
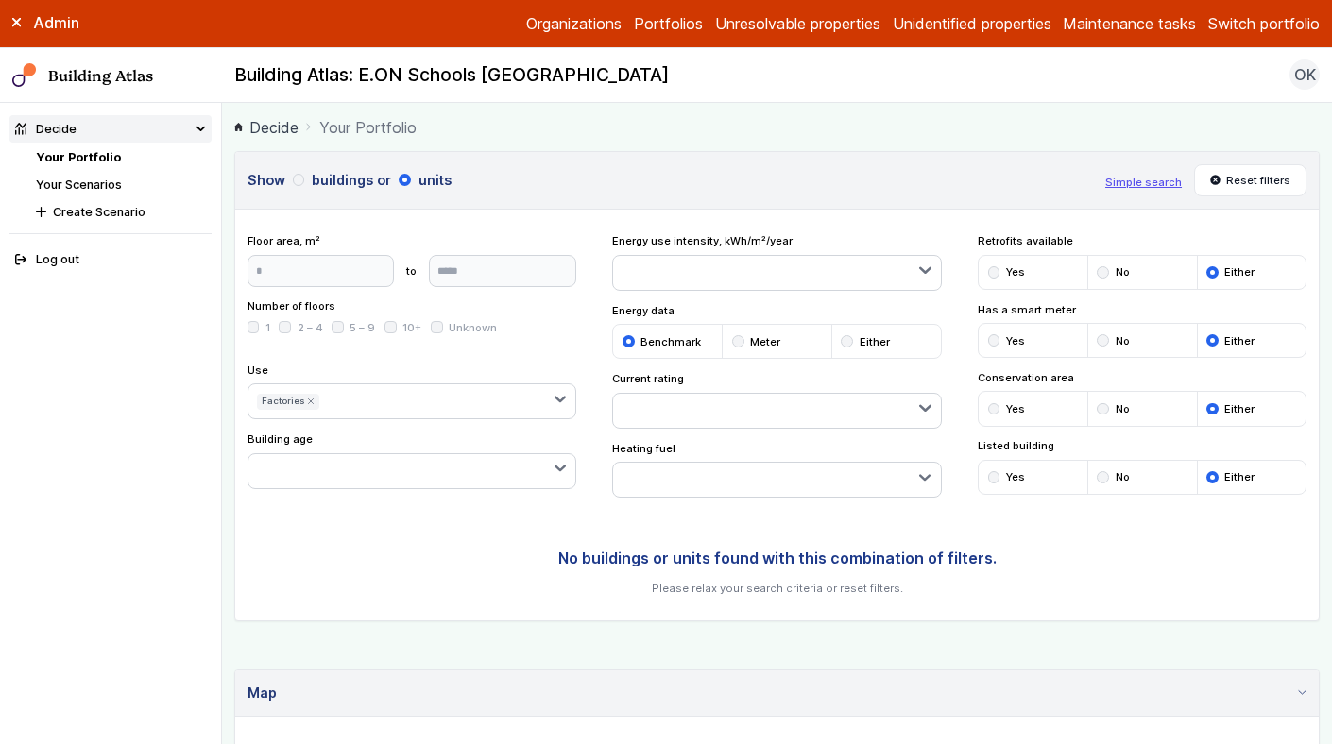
click at [0, 0] on span "Arts, community, and leisure" at bounding box center [0, 0] width 0 height 0
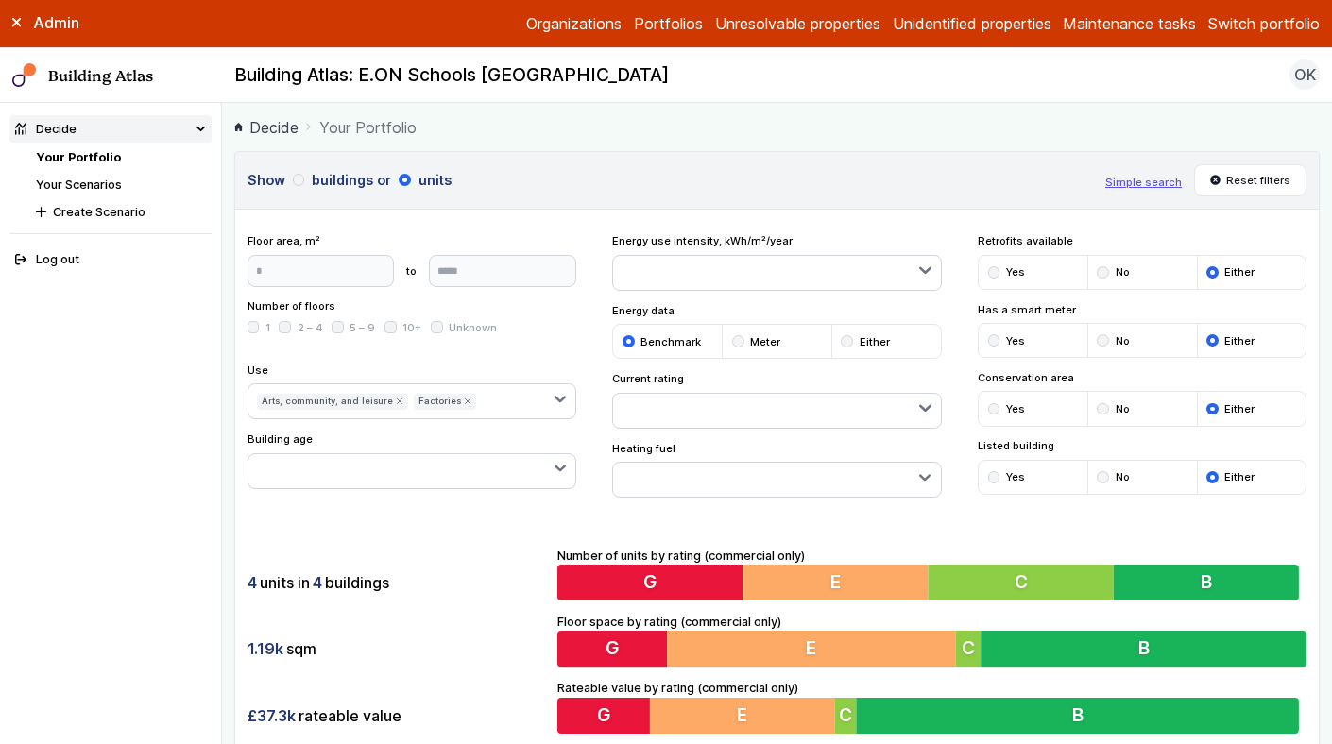
click at [0, 0] on span "Education" at bounding box center [0, 0] width 0 height 0
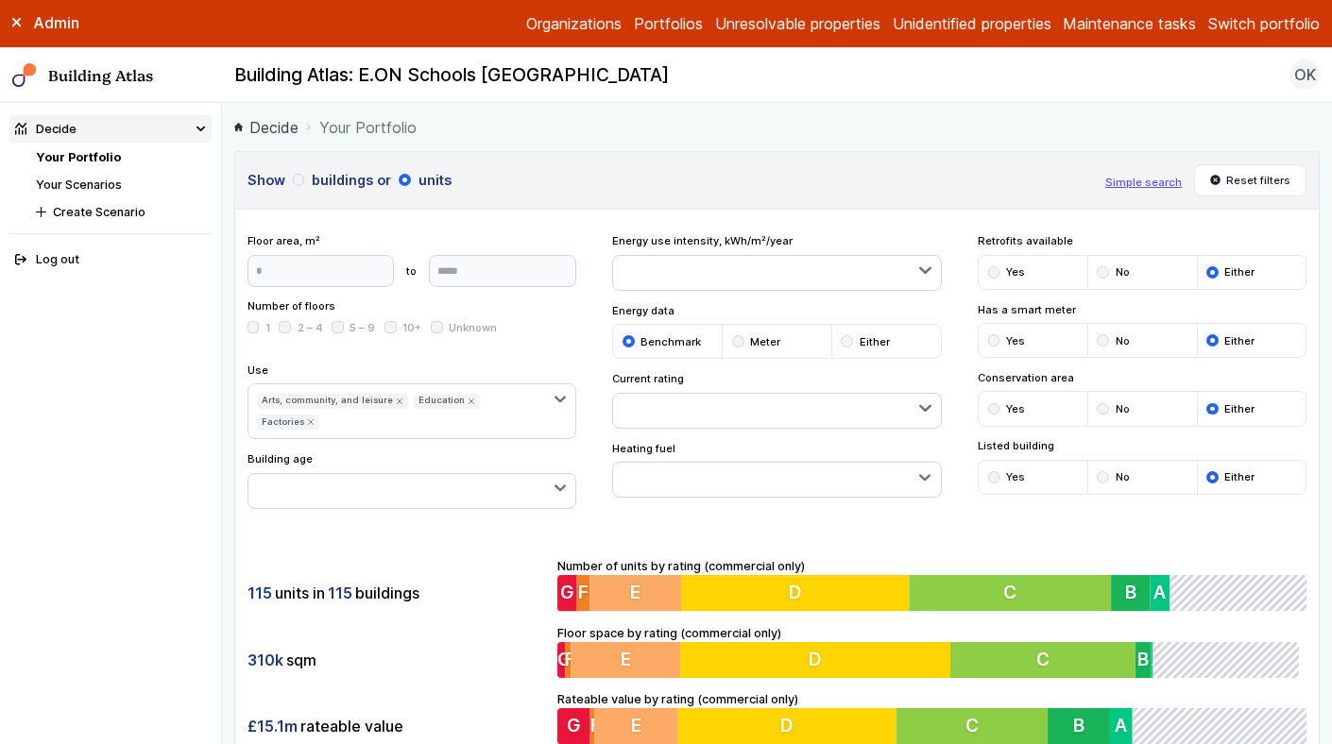
click at [701, 397] on button "button" at bounding box center [776, 411] width 327 height 34
click at [0, 0] on button "C" at bounding box center [0, 0] width 0 height 0
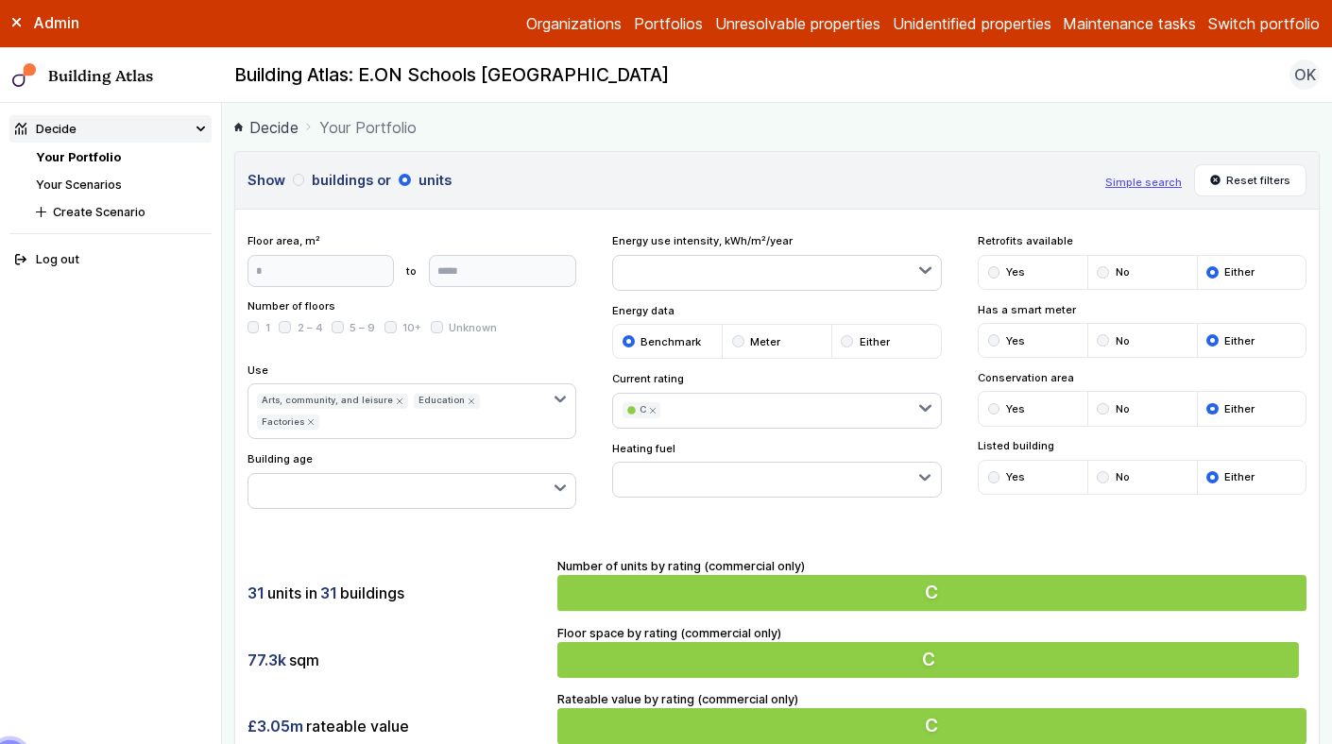
click at [985, 410] on li "Yes" at bounding box center [1032, 408] width 109 height 33
click at [991, 408] on div "submit" at bounding box center [994, 409] width 12 height 12
click at [1106, 410] on div "submit" at bounding box center [1103, 409] width 12 height 12
click at [1208, 408] on div "submit" at bounding box center [1212, 409] width 12 height 12
click at [1099, 342] on div "submit" at bounding box center [1103, 340] width 12 height 12
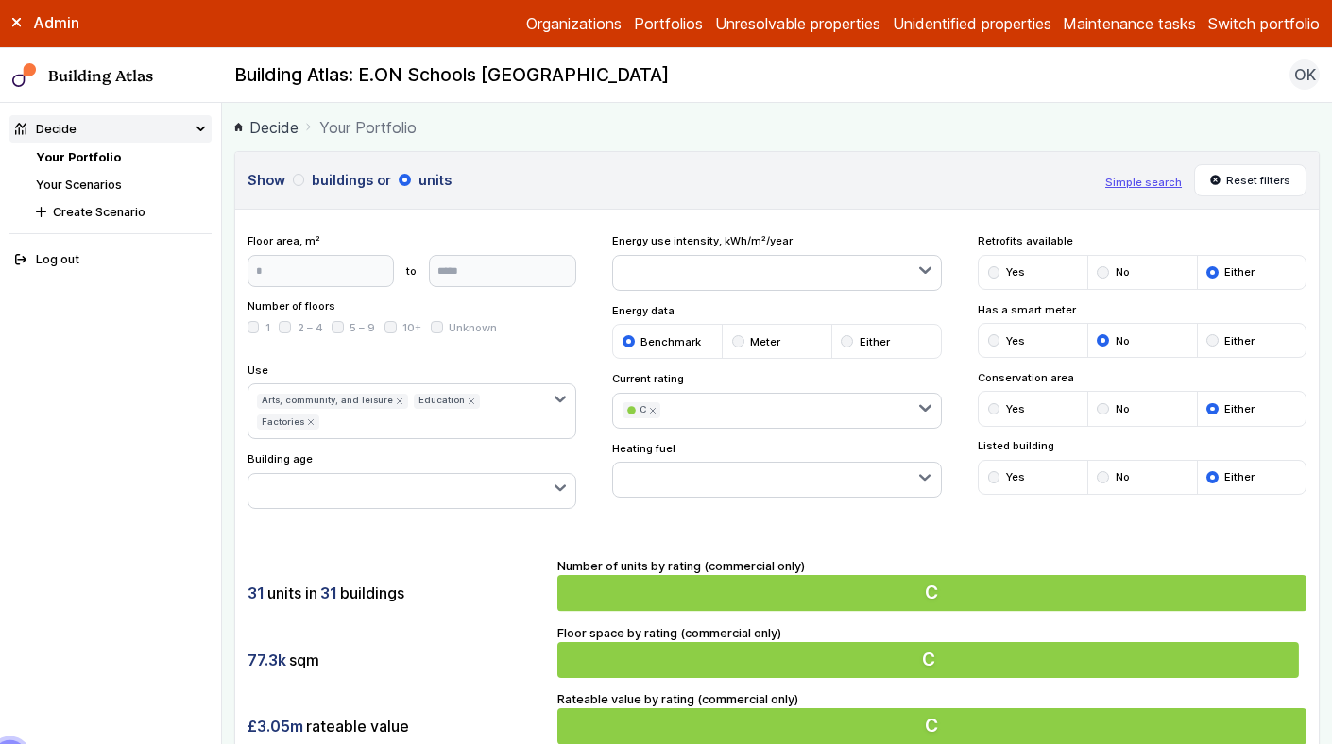
click at [1210, 341] on div "submit" at bounding box center [1212, 340] width 12 height 12
click at [1103, 476] on div "submit" at bounding box center [1103, 477] width 12 height 12
click at [997, 474] on div "submit" at bounding box center [994, 477] width 12 height 12
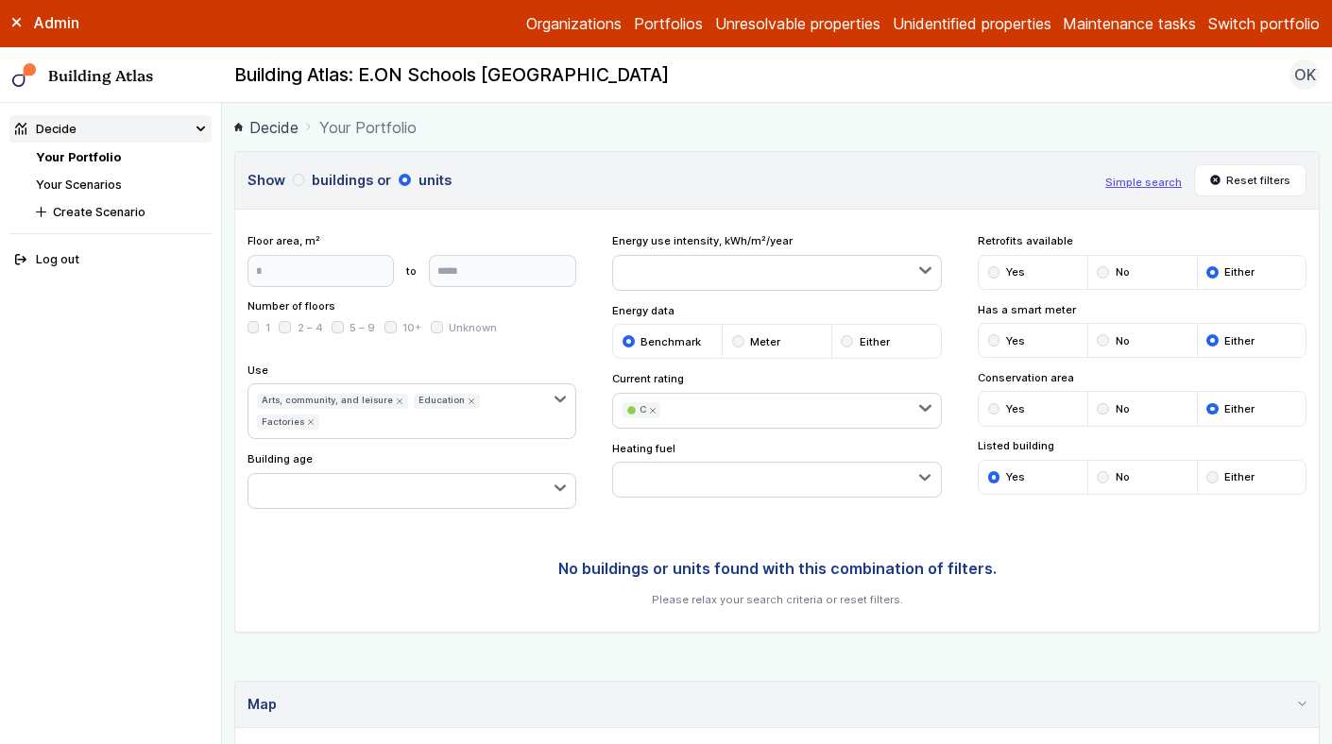
click at [1219, 476] on li "Either" at bounding box center [1252, 477] width 110 height 33
click at [1216, 476] on div "submit" at bounding box center [1212, 477] width 12 height 12
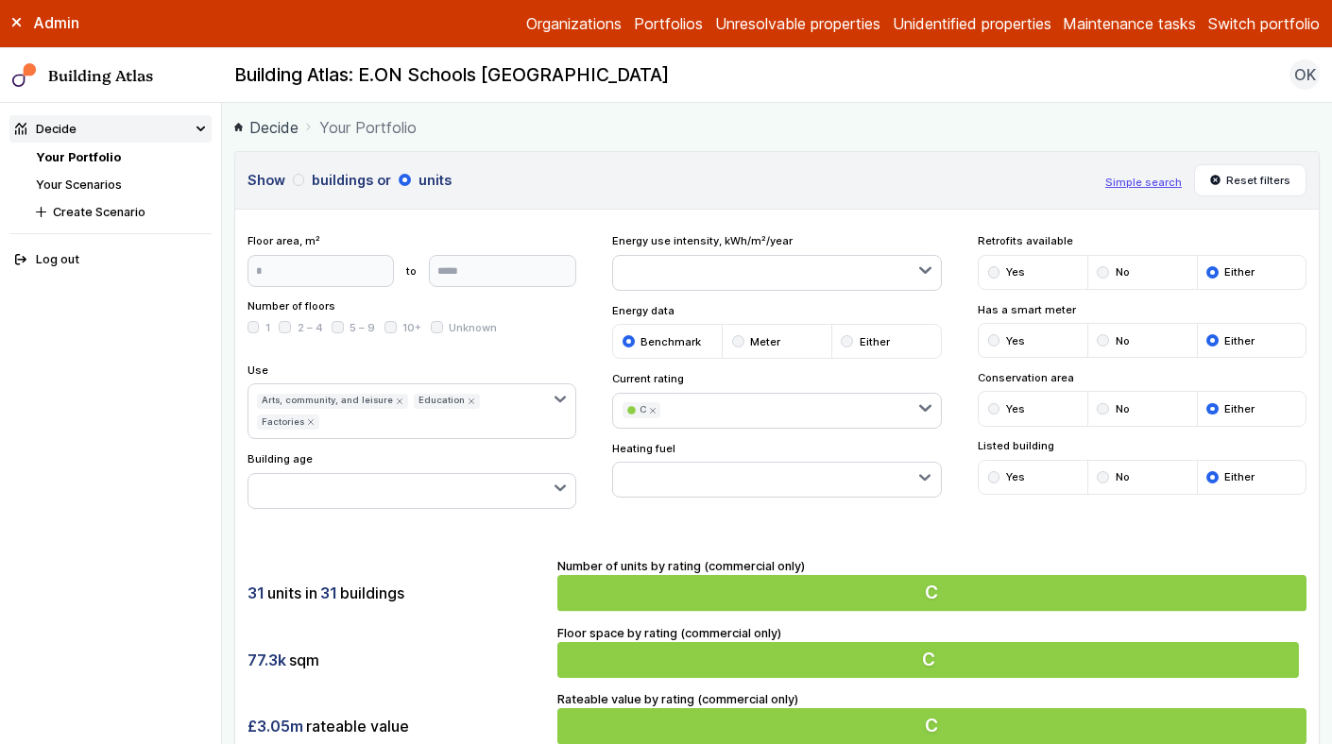
click at [672, 479] on button "button" at bounding box center [776, 480] width 327 height 34
click at [0, 0] on div "submit" at bounding box center [0, 0] width 0 height 0
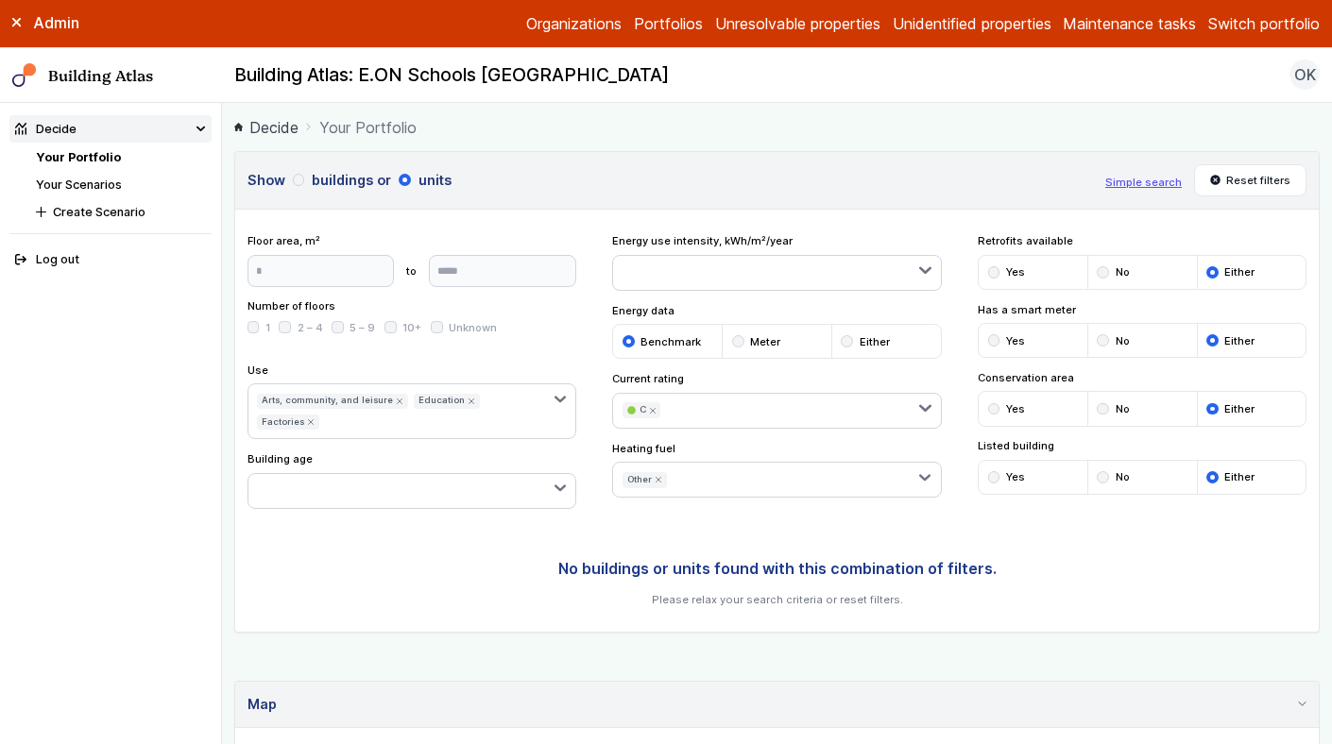
click at [0, 0] on div "submit" at bounding box center [0, 0] width 0 height 0
click at [407, 474] on button "button" at bounding box center [411, 491] width 327 height 34
click at [0, 0] on span "[DATE] – [DATE]" at bounding box center [0, 0] width 0 height 0
click at [650, 407] on icon "submit" at bounding box center [653, 411] width 8 height 8
click at [291, 182] on h3 "Show buildings or units" at bounding box center [670, 180] width 846 height 21
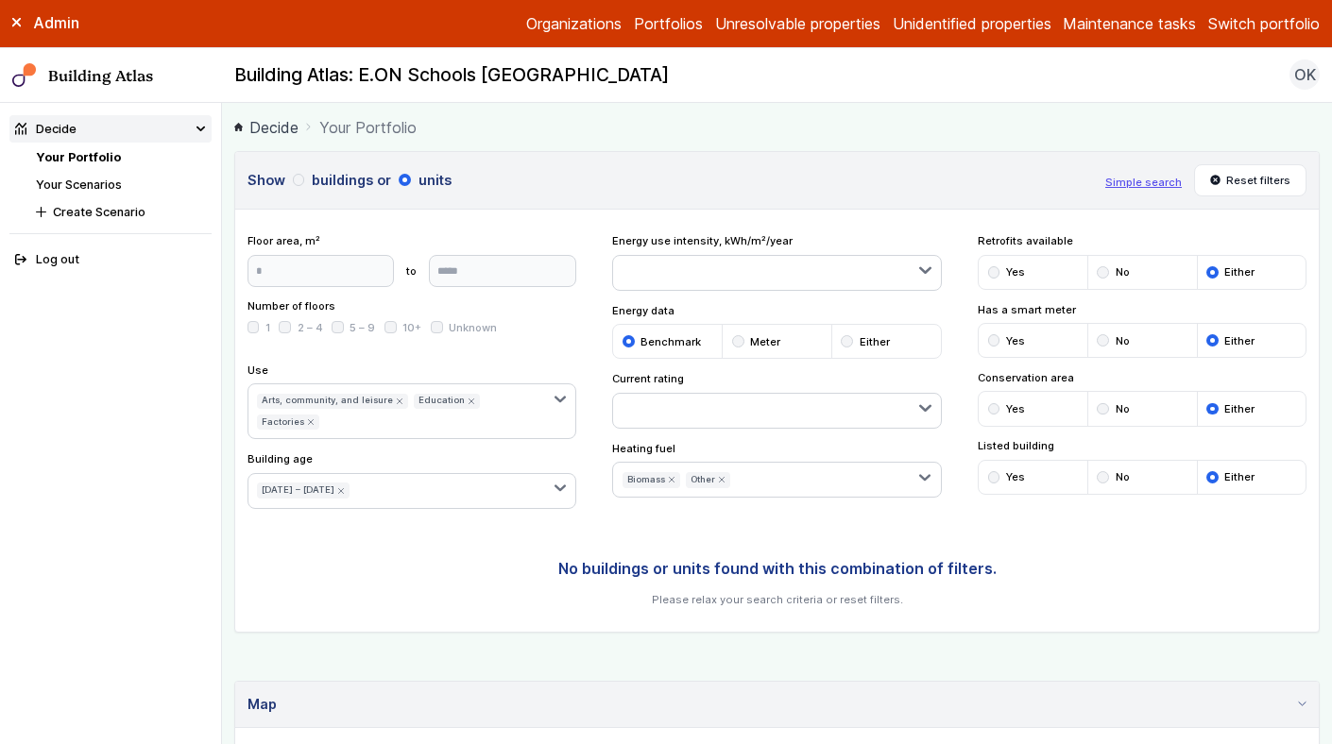
click at [296, 182] on div "submit" at bounding box center [299, 180] width 12 height 12
click at [339, 488] on icon "submit" at bounding box center [341, 490] width 5 height 5
click at [719, 480] on icon "submit" at bounding box center [722, 480] width 8 height 8
click at [670, 483] on icon "submit" at bounding box center [672, 480] width 8 height 8
click at [733, 489] on button "button" at bounding box center [814, 480] width 251 height 34
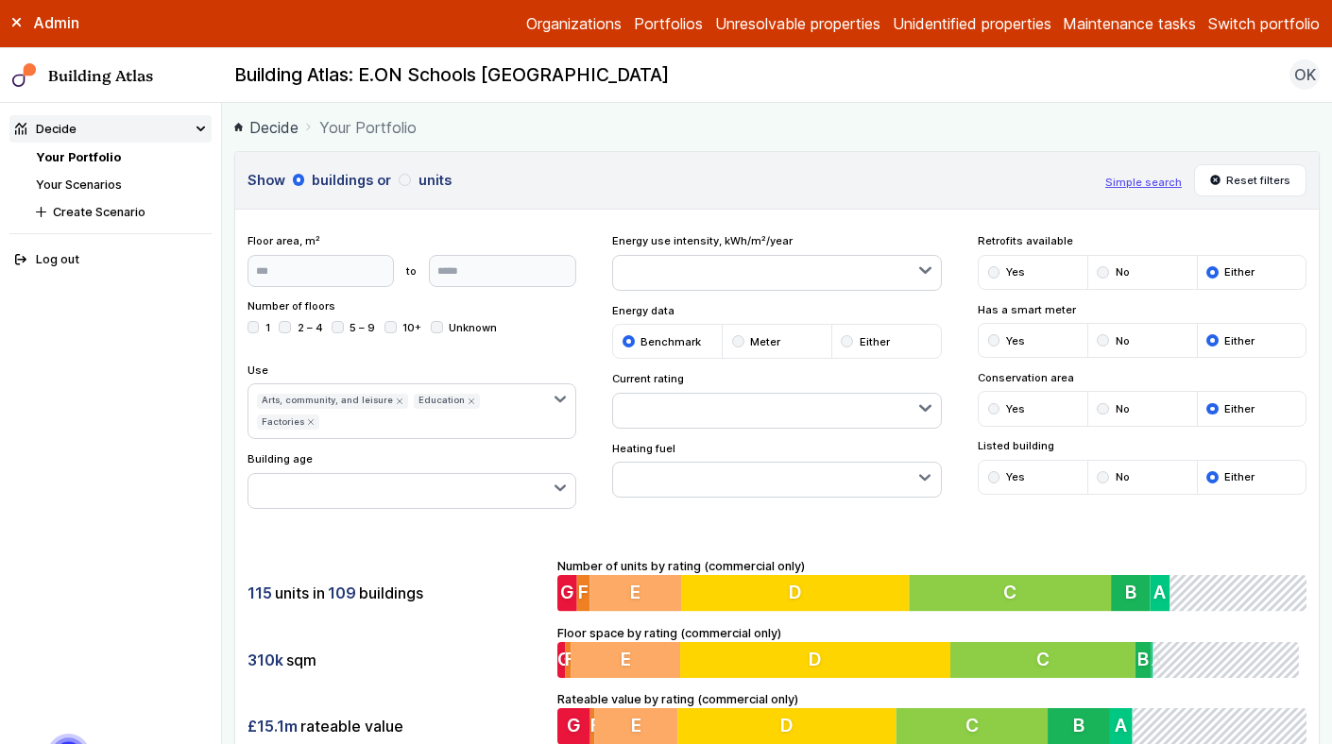
click at [762, 211] on div "Show buildings or units Simple search Reset filters Floor area, m² to Update Nu…" at bounding box center [776, 460] width 1085 height 619
click at [673, 463] on button "button" at bounding box center [776, 480] width 327 height 34
click at [805, 506] on div "Show buildings or units Simple search Reset filters Floor area, m² to Update Nu…" at bounding box center [776, 460] width 1085 height 619
click at [1268, 174] on button "Reset filters" at bounding box center [1250, 180] width 113 height 32
click at [874, 477] on button "button" at bounding box center [776, 480] width 327 height 34
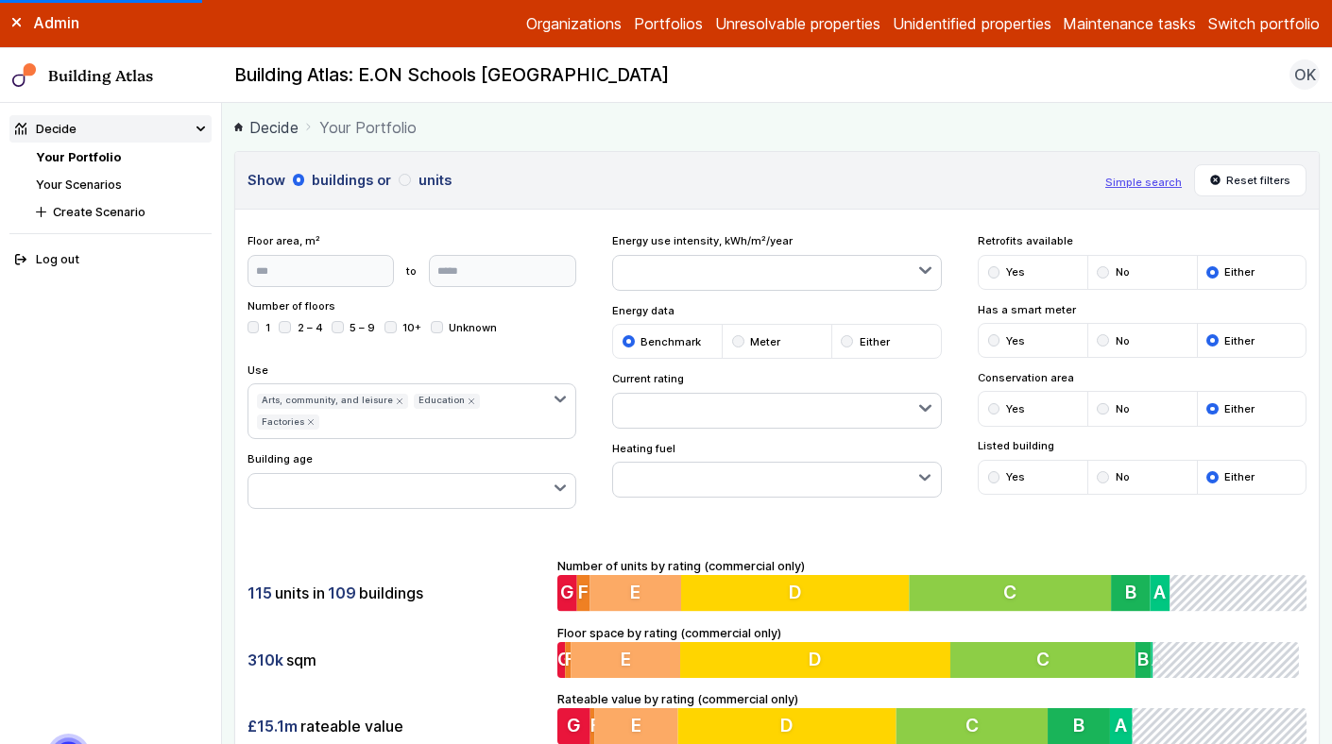
click at [0, 0] on div "submit" at bounding box center [0, 0] width 0 height 0
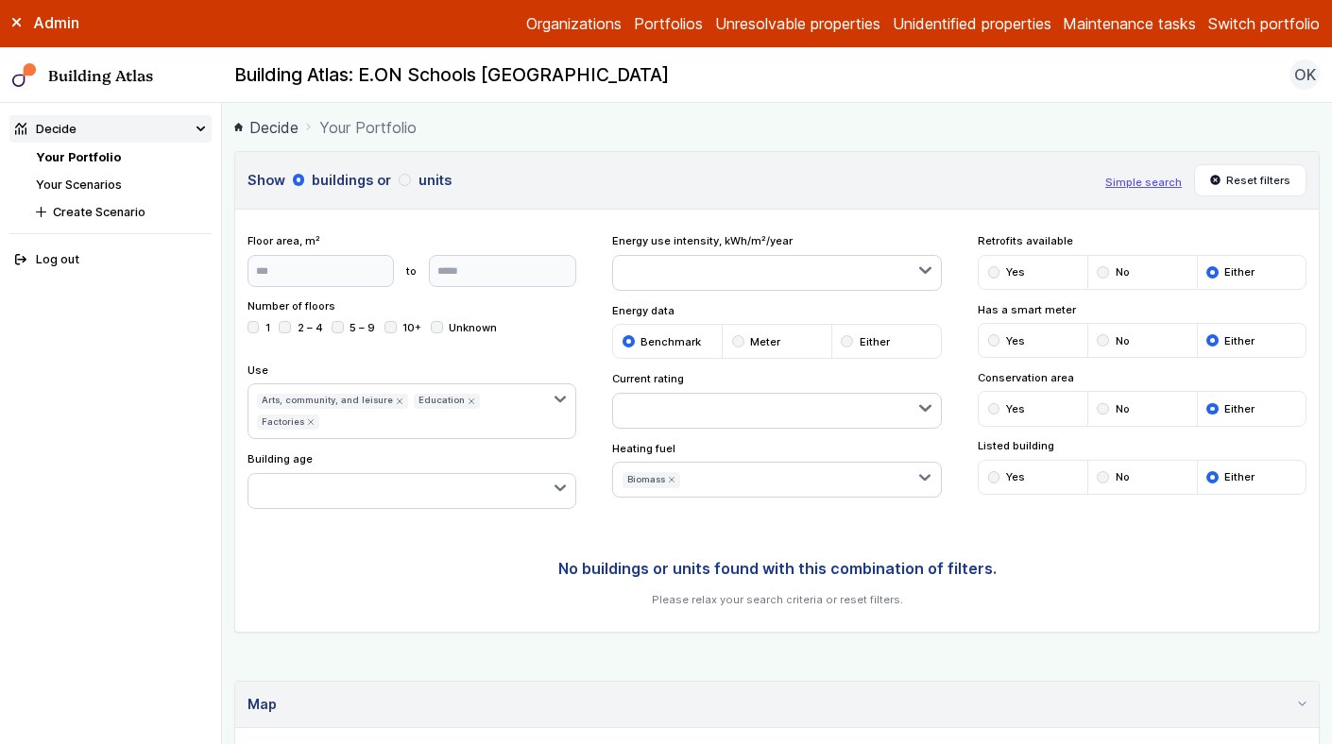
click at [0, 0] on icon "submit" at bounding box center [0, 0] width 0 height 0
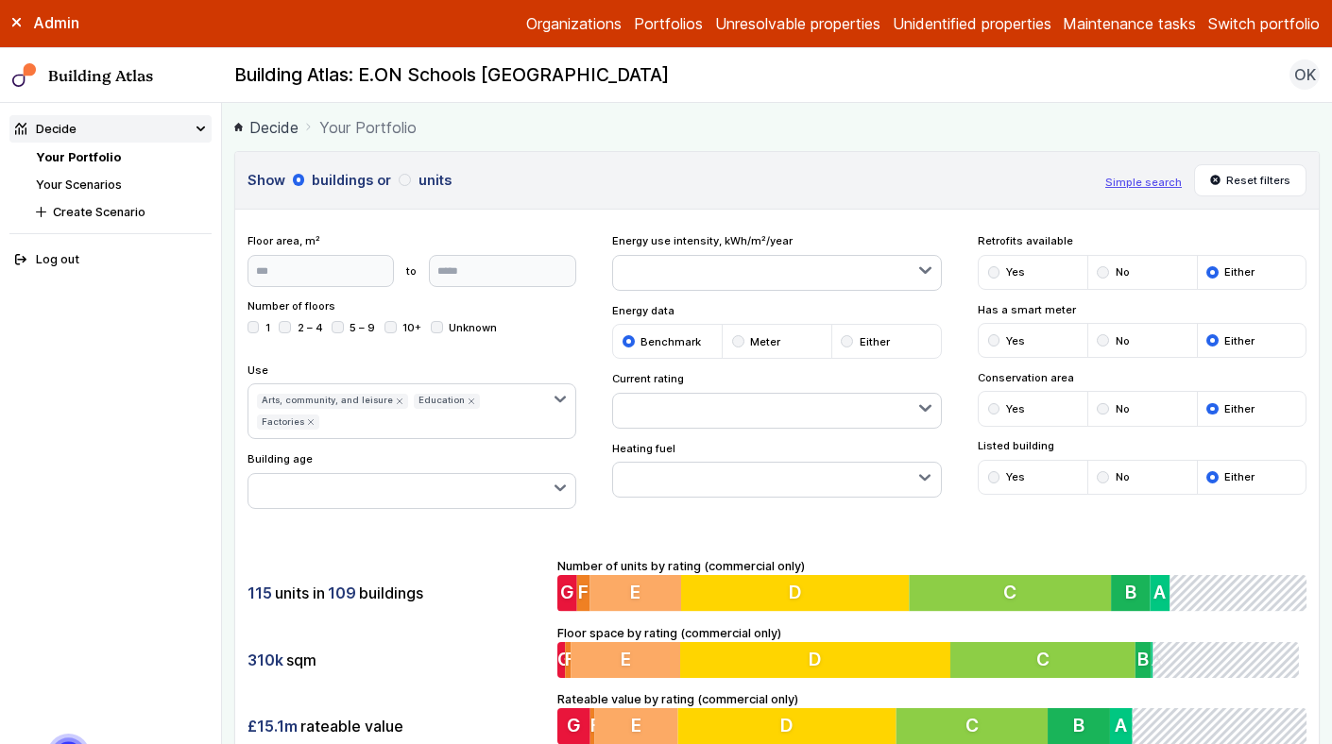
click at [1261, 14] on button "Switch portfolio" at bounding box center [1263, 23] width 111 height 23
click at [0, 0] on button "King's Cross" at bounding box center [0, 0] width 0 height 0
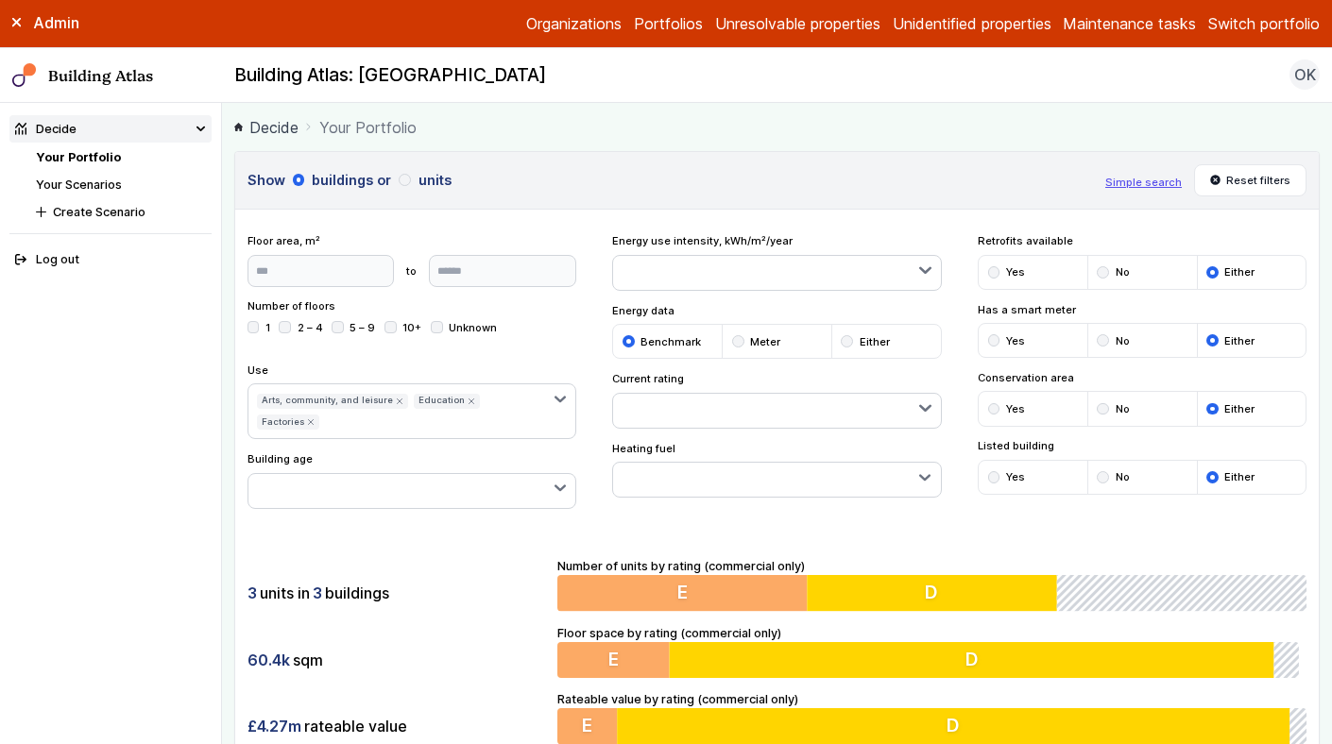
click at [810, 500] on div "Show buildings or units Simple search Reset filters Floor area, m² to Update Nu…" at bounding box center [776, 460] width 1085 height 619
click at [818, 481] on button "button" at bounding box center [776, 480] width 327 height 34
click at [1226, 24] on button "Switch portfolio" at bounding box center [1263, 23] width 111 height 23
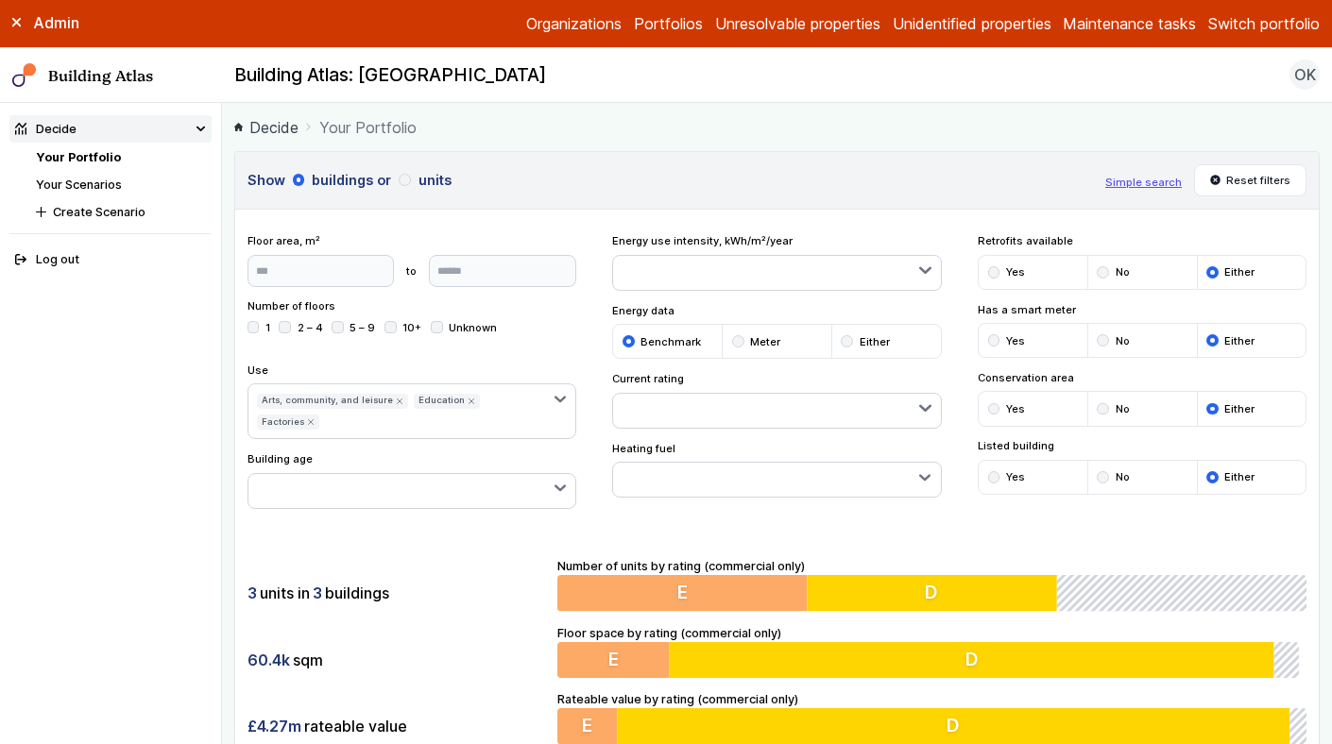
click at [0, 0] on button "E.ON Schools [GEOGRAPHIC_DATA]" at bounding box center [0, 0] width 0 height 0
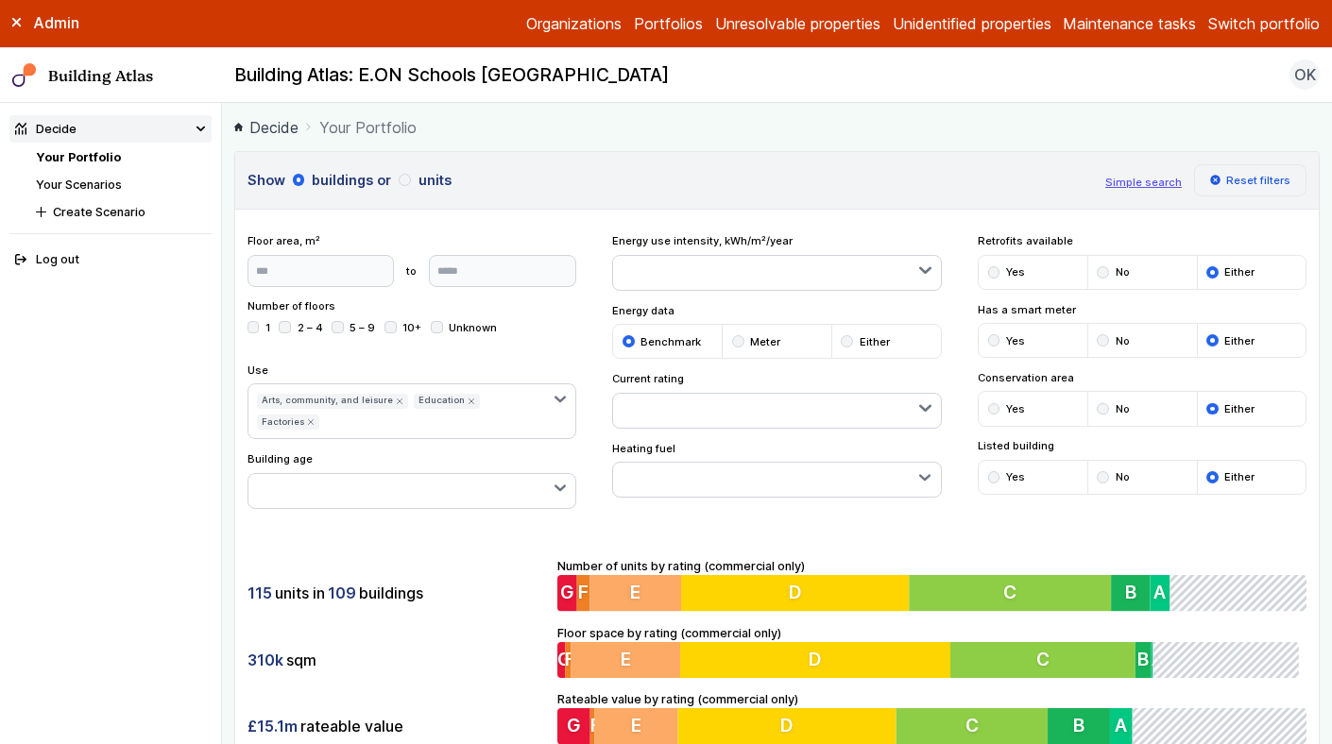
click at [1235, 175] on button "Reset filters" at bounding box center [1250, 180] width 113 height 32
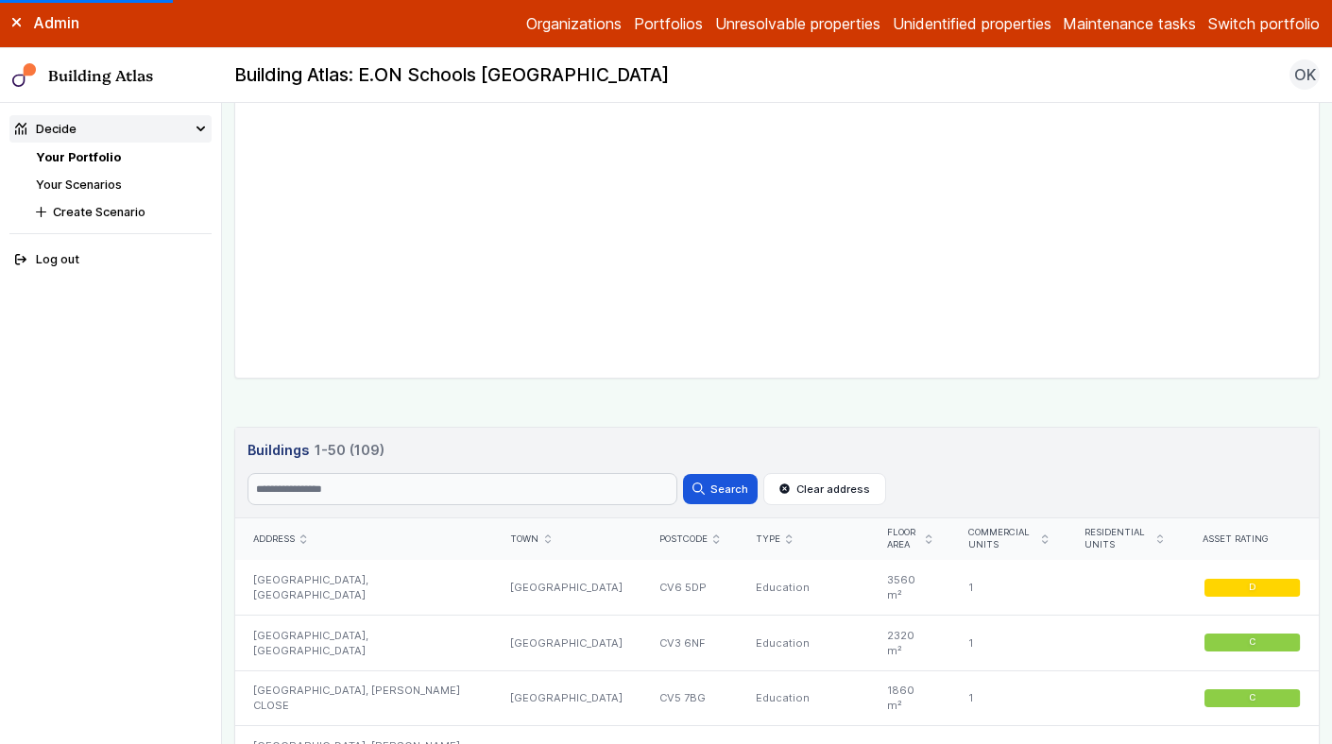
scroll to position [945, 0]
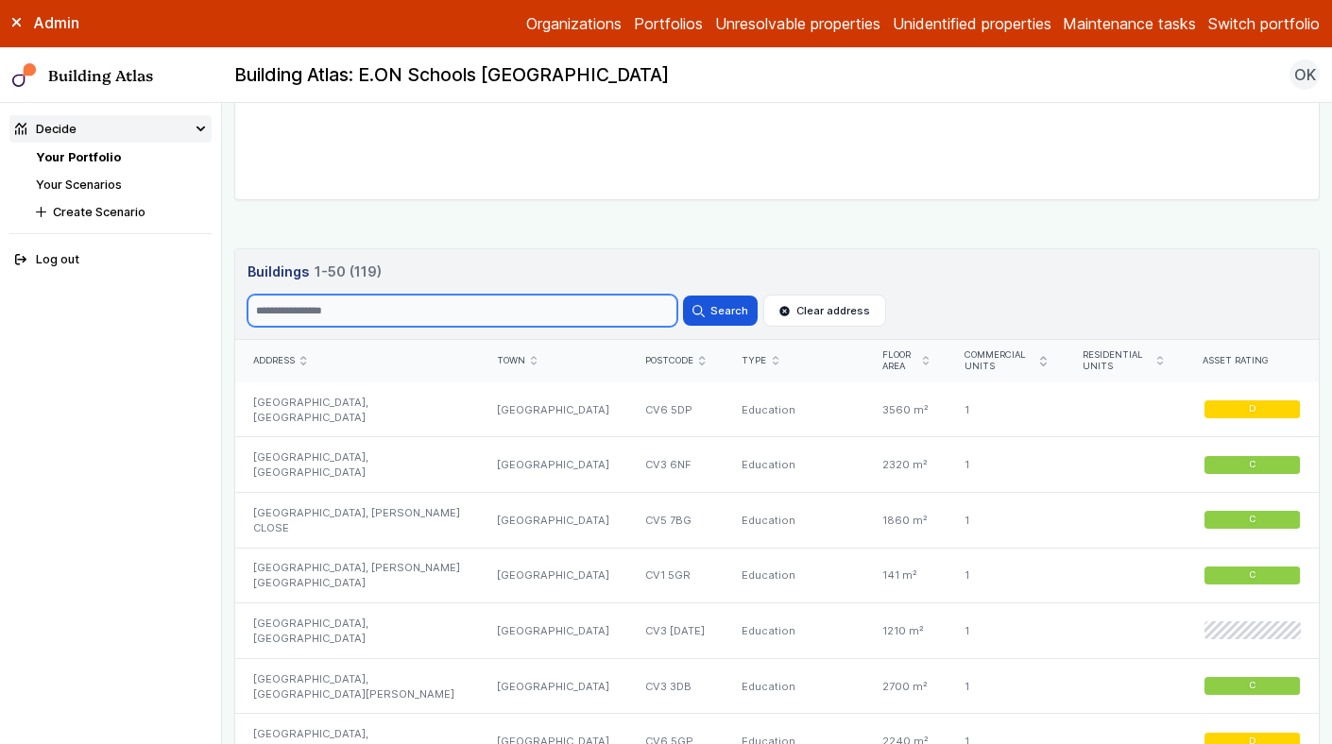
click at [479, 308] on input "Search" at bounding box center [462, 311] width 430 height 32
type input "******"
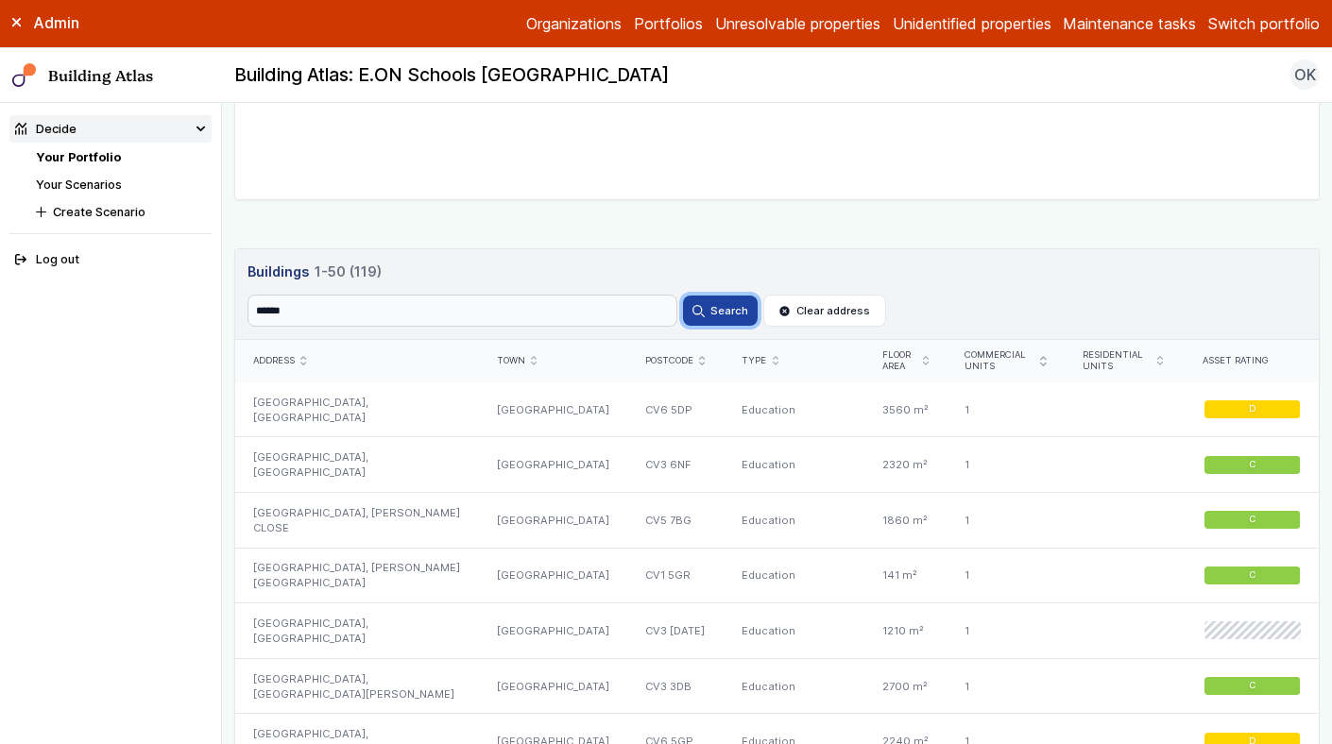
click at [712, 313] on button "Search" at bounding box center [720, 311] width 74 height 30
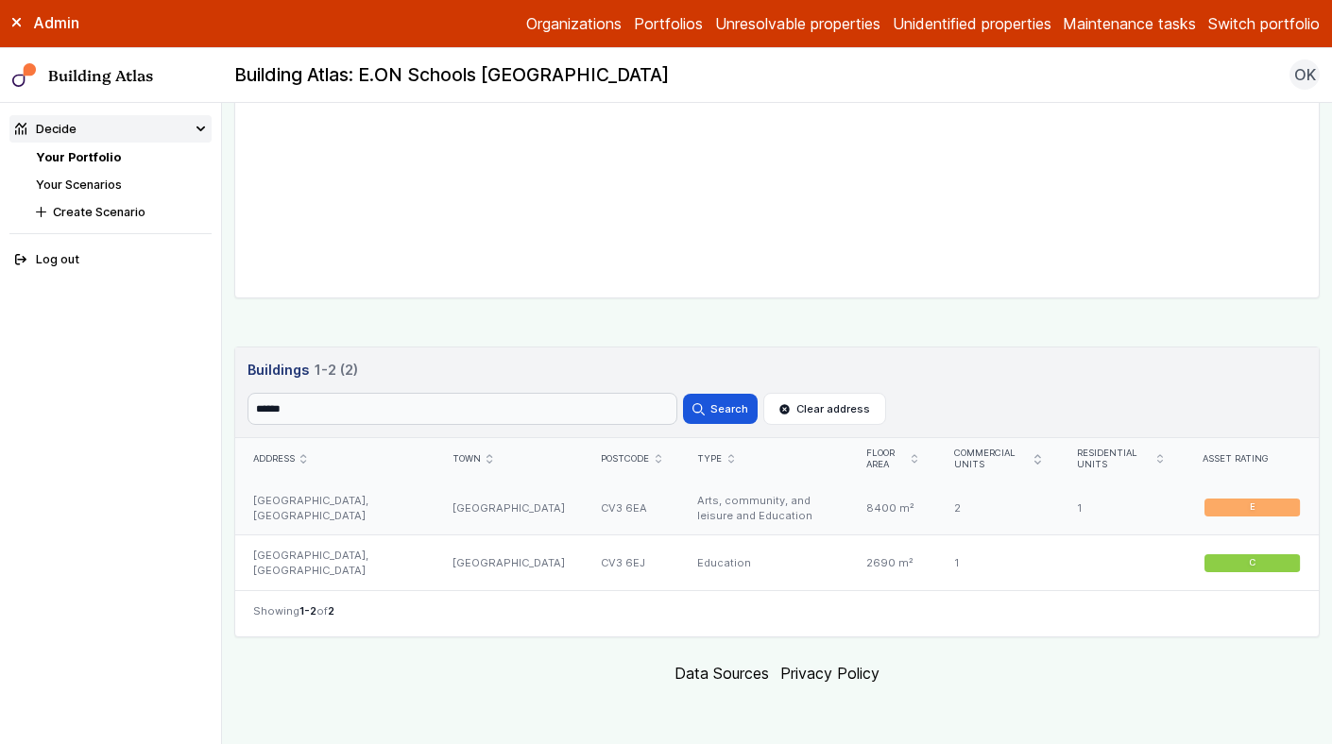
click at [398, 514] on div "[GEOGRAPHIC_DATA], [GEOGRAPHIC_DATA]" at bounding box center [334, 508] width 199 height 55
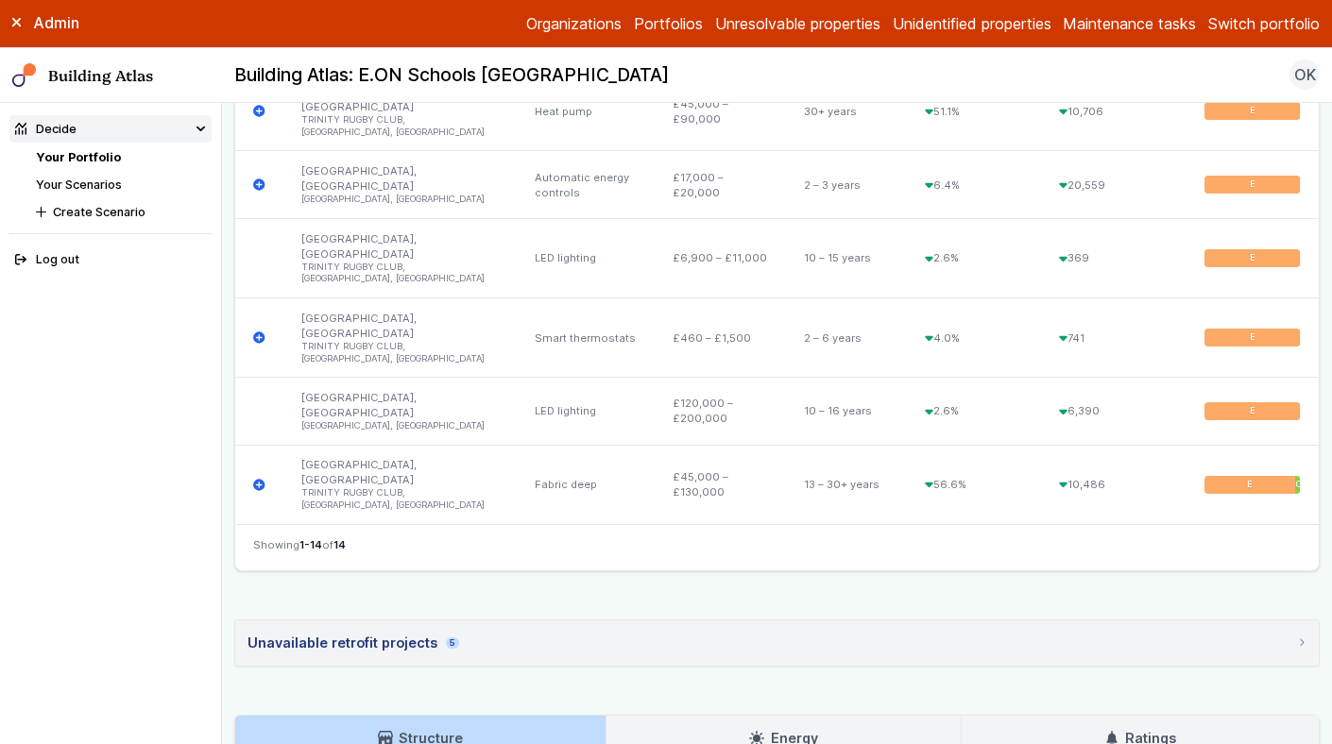
scroll to position [1344, 0]
